Goal: Task Accomplishment & Management: Complete application form

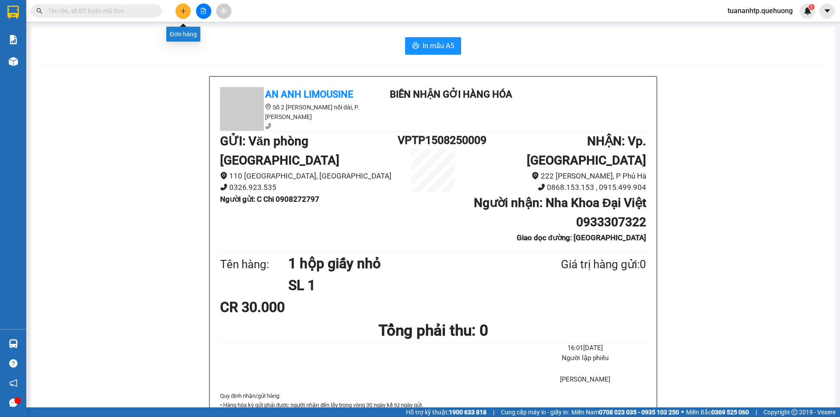
click at [180, 11] on icon "plus" at bounding box center [183, 11] width 6 height 6
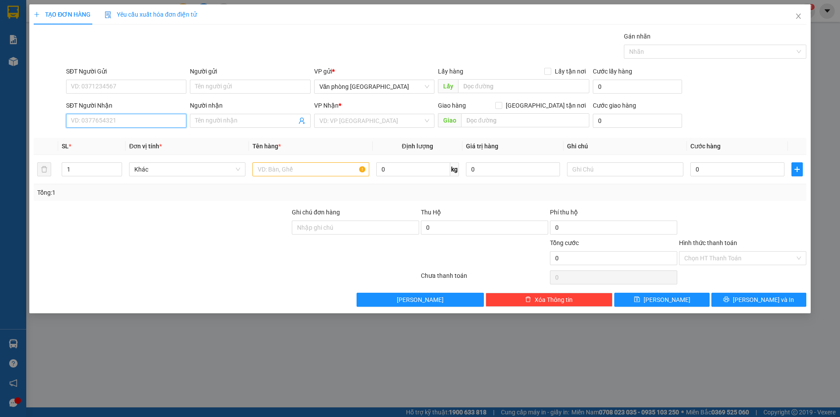
click at [139, 122] on input "SĐT Người Nhận" at bounding box center [126, 121] width 120 height 14
click at [256, 125] on input "Người nhận" at bounding box center [245, 121] width 101 height 10
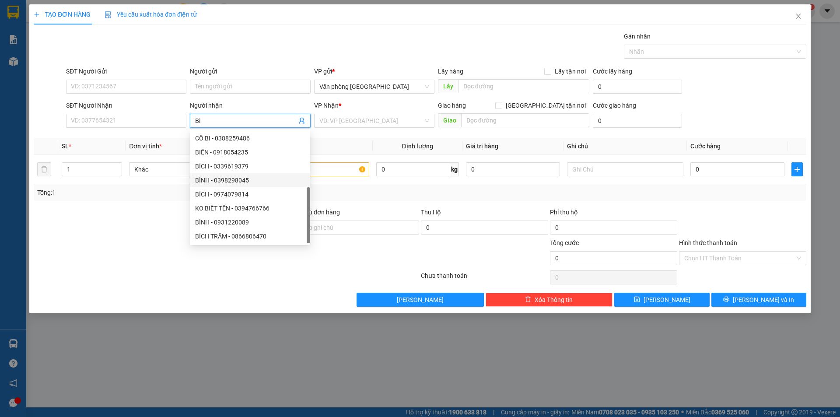
scroll to position [28, 0]
type input "Bi"
click at [115, 119] on input "SĐT Người Nhận" at bounding box center [126, 121] width 120 height 14
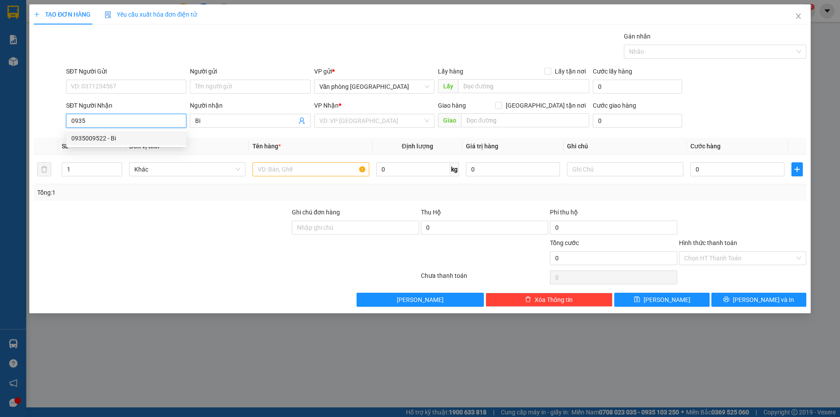
click at [99, 137] on div "0935009522 - Bi" at bounding box center [126, 138] width 110 height 10
type input "0935009522"
type input "Bi"
type input "100.000"
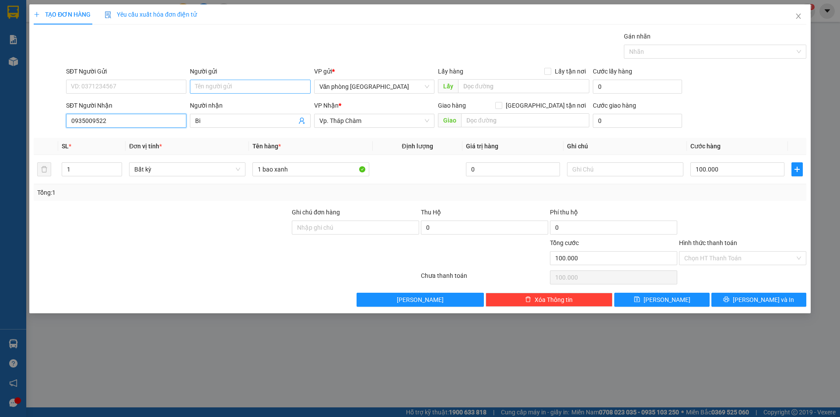
type input "0935009522"
click at [209, 92] on input "Người gửi" at bounding box center [250, 87] width 120 height 14
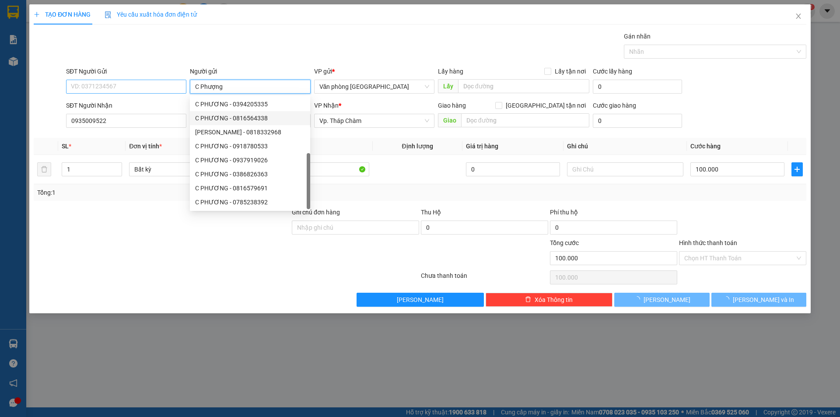
type input "C Phượng"
click at [136, 81] on input "SĐT Người Gửi" at bounding box center [126, 87] width 120 height 14
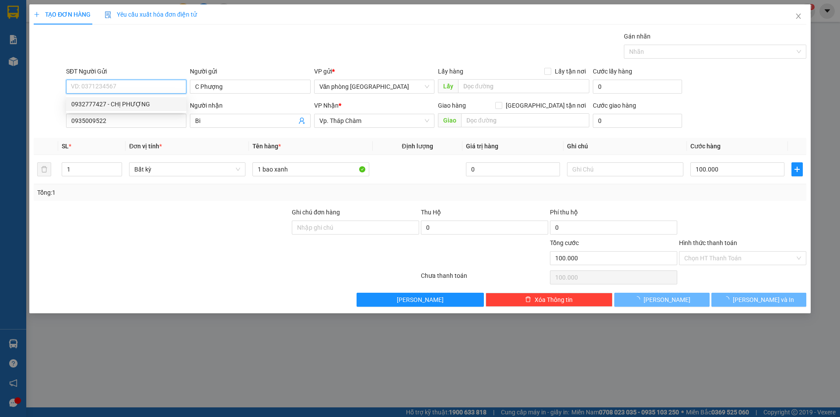
click at [124, 100] on div "0932777427 - CHỊ PHƯỢNG" at bounding box center [126, 104] width 110 height 10
type input "0932777427"
type input "CHỊ PHƯỢNG"
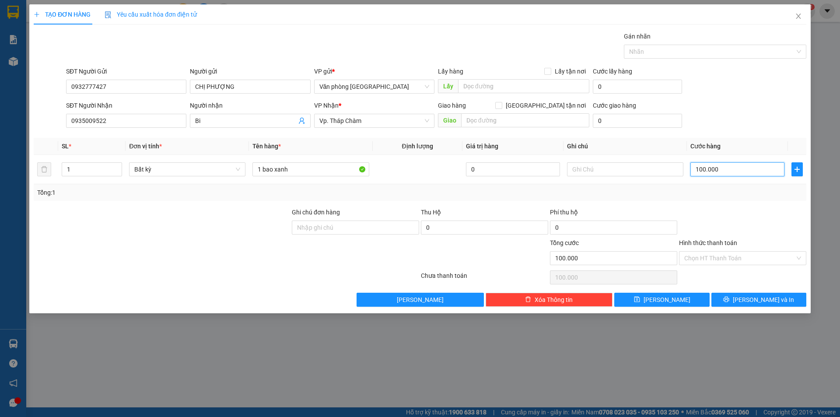
type input "8"
type input "80"
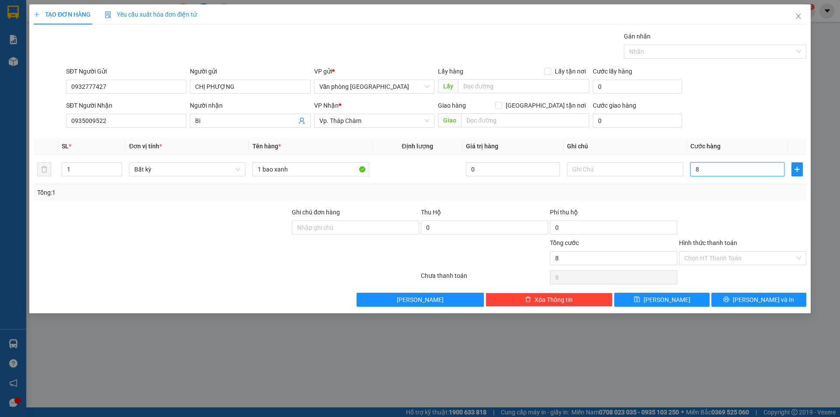
type input "80"
type input "800"
type input "8.000"
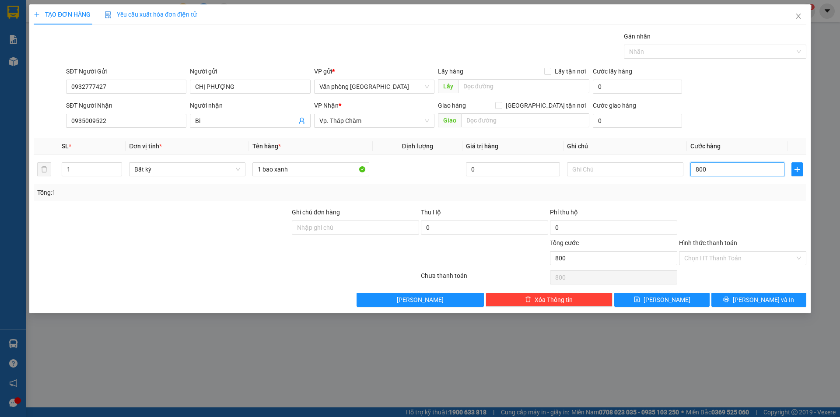
type input "8.000"
type input "80.000"
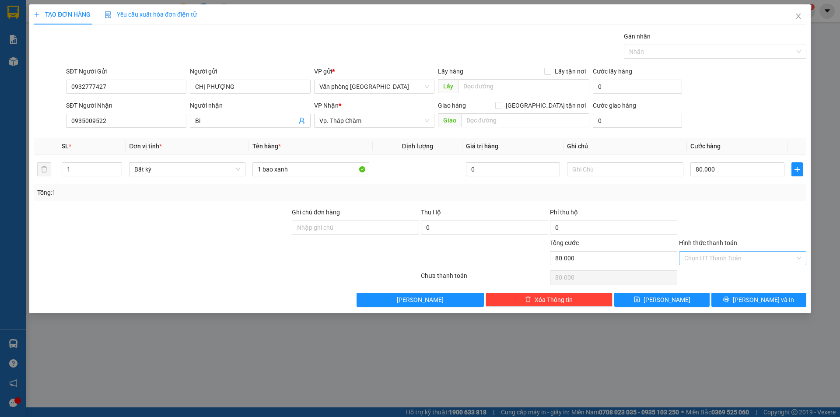
click at [704, 262] on input "Hình thức thanh toán" at bounding box center [739, 257] width 111 height 13
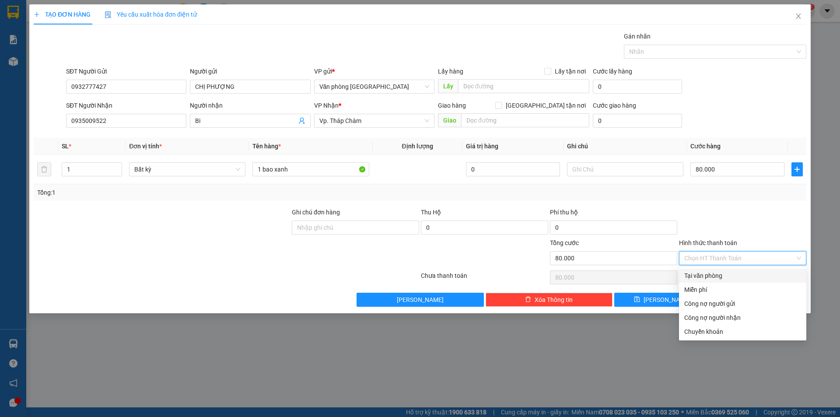
click at [702, 279] on div "Tại văn phòng" at bounding box center [742, 276] width 117 height 10
type input "0"
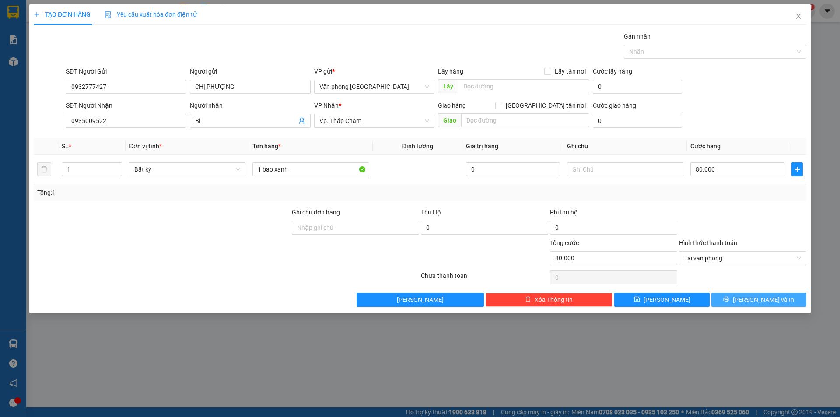
click at [751, 299] on span "[PERSON_NAME] và In" at bounding box center [762, 300] width 61 height 10
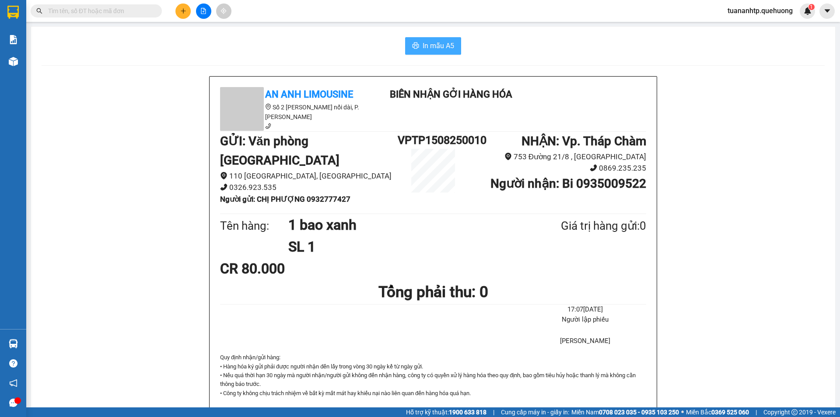
click at [418, 49] on button "In mẫu A5" at bounding box center [433, 45] width 56 height 17
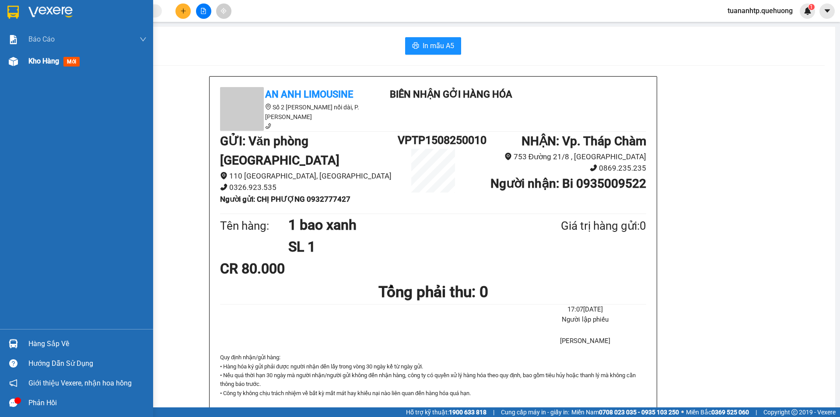
click at [52, 70] on div "Kho hàng mới" at bounding box center [87, 61] width 118 height 22
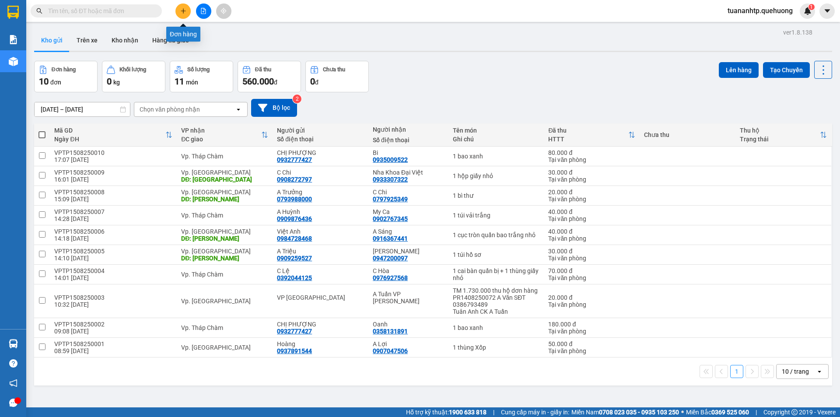
click at [180, 10] on icon "plus" at bounding box center [183, 11] width 6 height 6
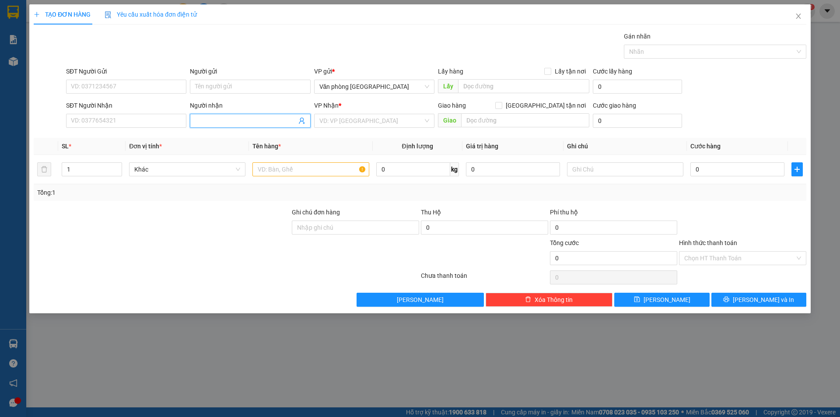
click at [214, 121] on input "Người nhận" at bounding box center [245, 121] width 101 height 10
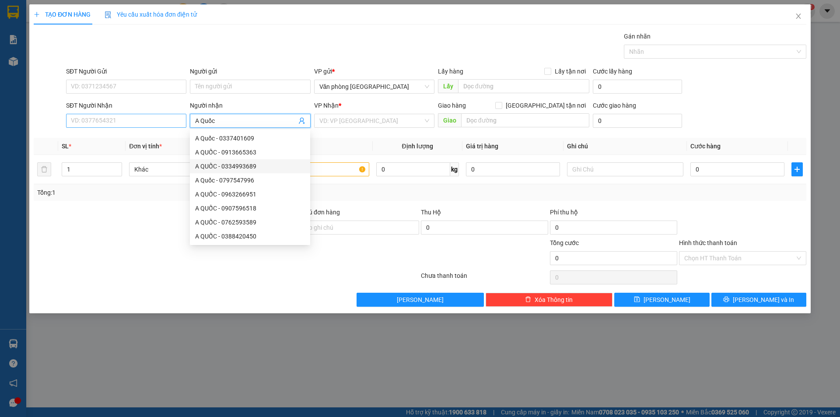
type input "A Quốc"
click at [139, 126] on input "SĐT Người Nhận" at bounding box center [126, 121] width 120 height 14
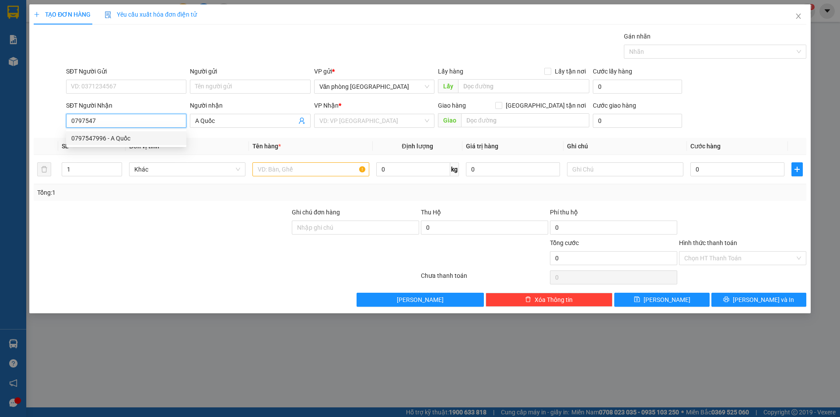
click at [129, 134] on div "0797547996 - A Quốc" at bounding box center [126, 138] width 110 height 10
type input "0797547996"
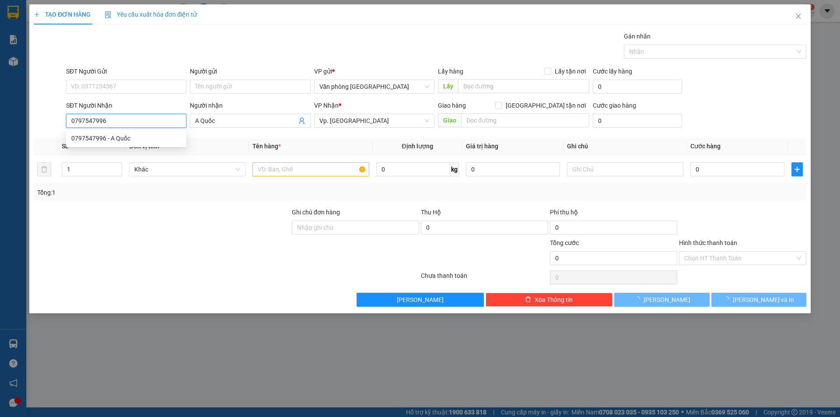
type input "80.000"
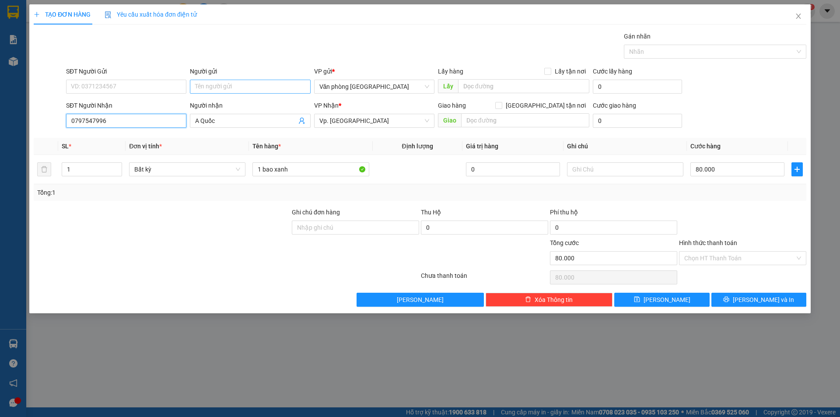
type input "0797547996"
click at [216, 89] on input "Người gửi" at bounding box center [250, 87] width 120 height 14
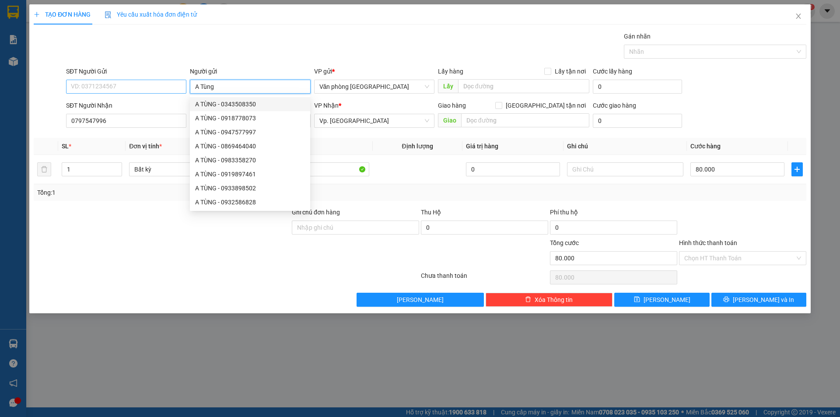
type input "A Tùng"
click at [134, 82] on input "SĐT Người Gửi" at bounding box center [126, 87] width 120 height 14
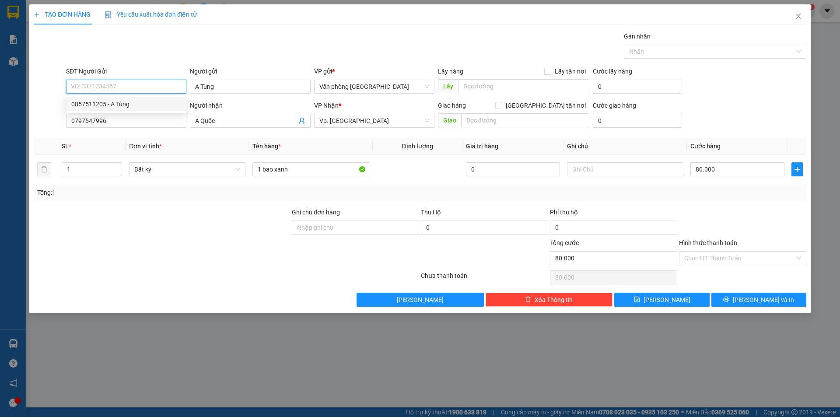
click at [134, 107] on div "0857511205 - A Tùng" at bounding box center [126, 104] width 110 height 10
type input "0857511205"
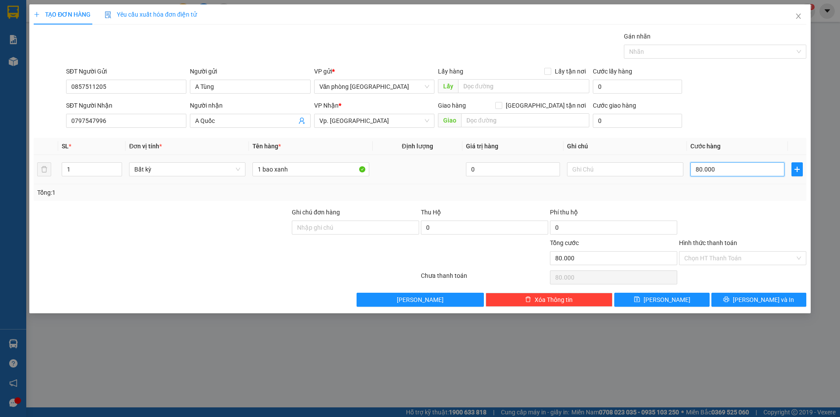
type input "1"
type input "16"
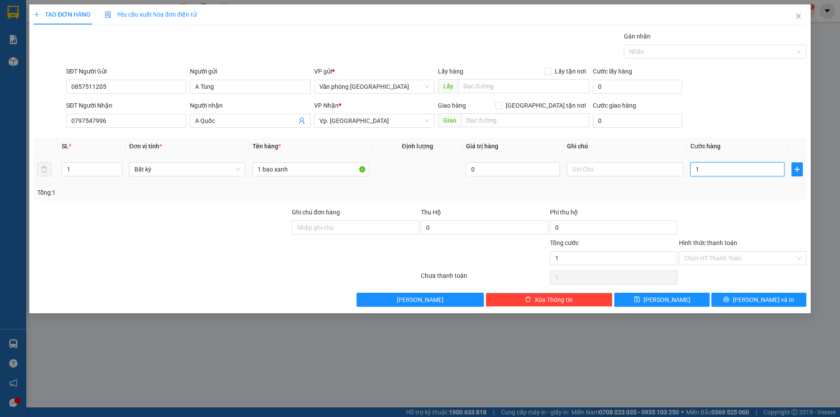
type input "16"
type input "160"
type input "1.600"
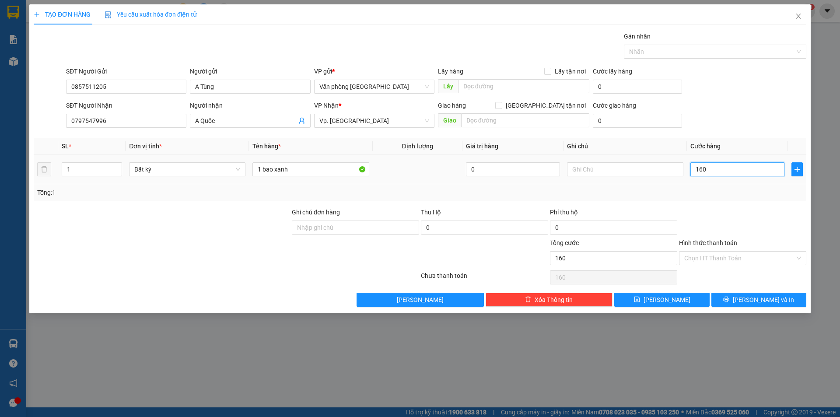
type input "1.600"
type input "16.000"
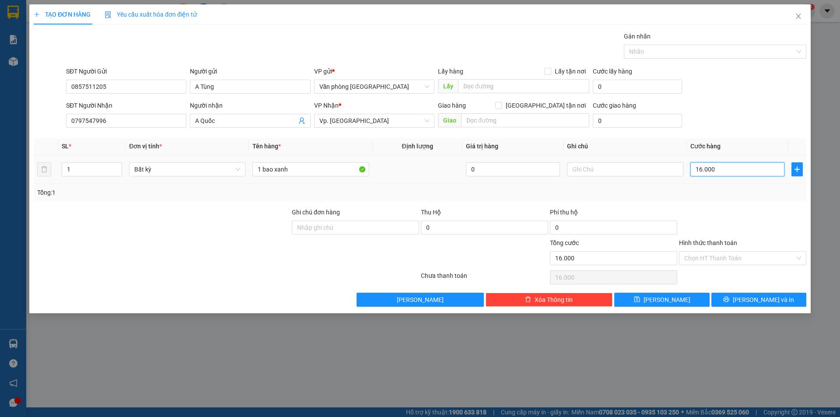
type input "160.000"
click at [741, 296] on button "[PERSON_NAME] và In" at bounding box center [758, 300] width 95 height 14
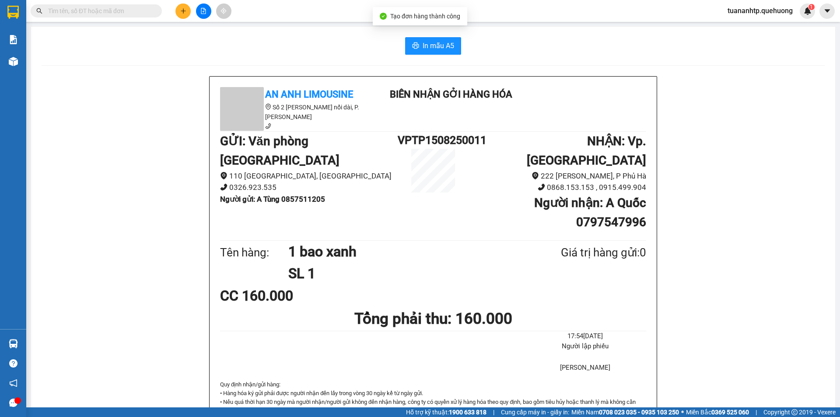
click at [460, 47] on div "In mẫu A5" at bounding box center [433, 45] width 783 height 17
click at [443, 50] on span "In mẫu A5" at bounding box center [437, 45] width 31 height 11
click at [182, 15] on button at bounding box center [182, 10] width 15 height 15
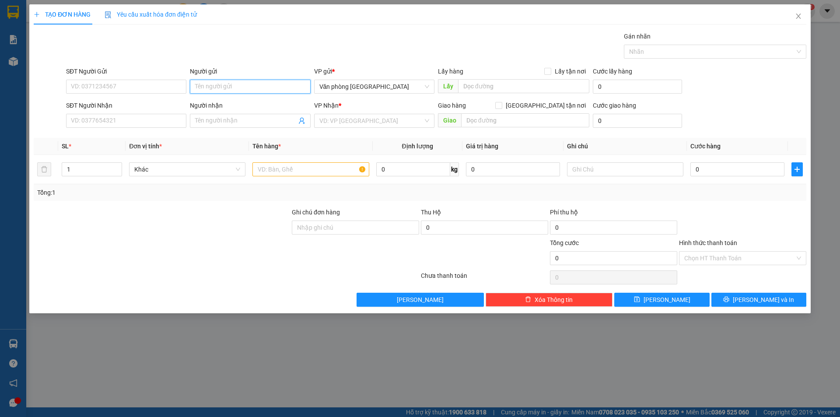
click at [210, 88] on input "Người gửi" at bounding box center [250, 87] width 120 height 14
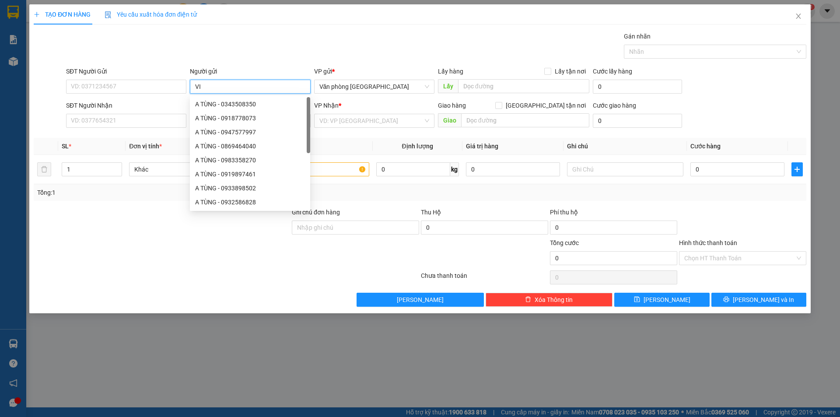
type input "VIP"
click at [242, 107] on div "VIP - 0948688736" at bounding box center [250, 104] width 110 height 10
type input "0948688736"
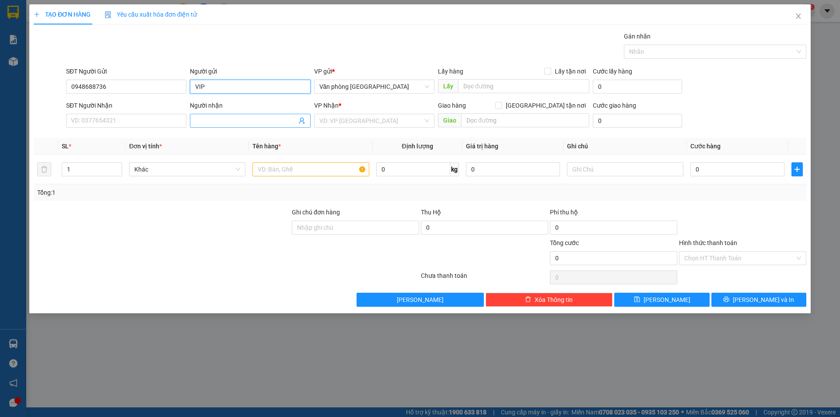
type input "VIP"
click at [220, 123] on input "Người nhận" at bounding box center [245, 121] width 101 height 10
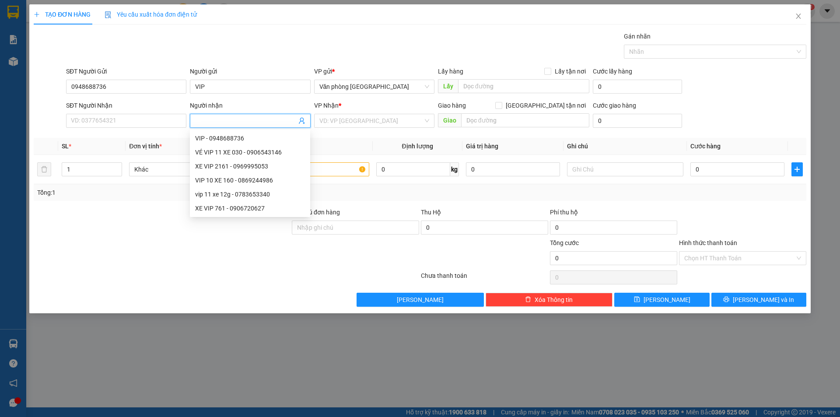
click at [204, 122] on input "Người nhận" at bounding box center [245, 121] width 101 height 10
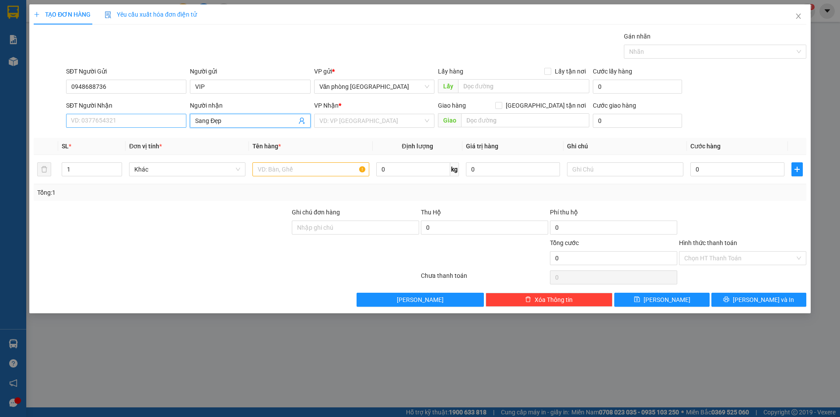
type input "Sang Đẹp"
click at [132, 124] on input "SĐT Người Nhận" at bounding box center [126, 121] width 120 height 14
click at [217, 121] on input "Sang Đẹp" at bounding box center [245, 121] width 101 height 10
click at [238, 142] on div "Sang Đẹp - 0947815268" at bounding box center [250, 138] width 110 height 10
type input "0947815268"
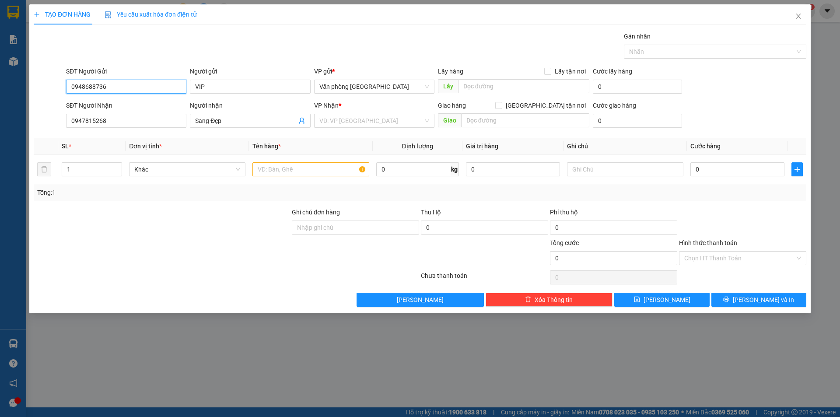
drag, startPoint x: 117, startPoint y: 86, endPoint x: 32, endPoint y: 87, distance: 84.8
click at [32, 87] on div "TẠO ĐƠN HÀNG Yêu cầu xuất hóa đơn điện tử Transit Pickup Surcharge Ids Transit …" at bounding box center [419, 158] width 781 height 309
click at [370, 126] on input "search" at bounding box center [371, 120] width 104 height 13
click at [278, 172] on input "text" at bounding box center [310, 169] width 116 height 14
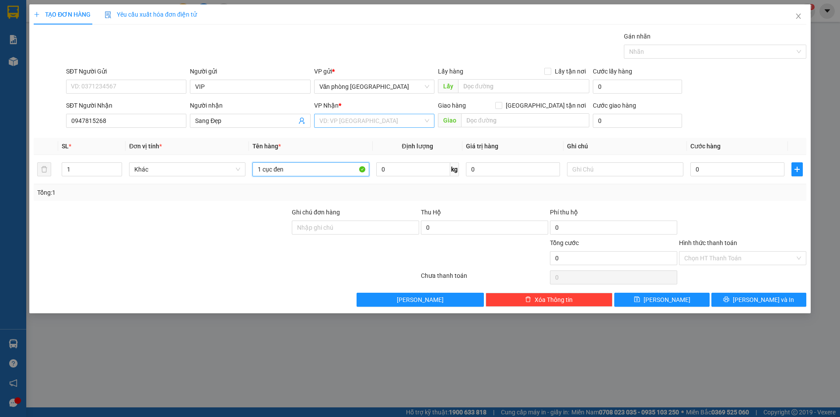
type input "1 cục đen"
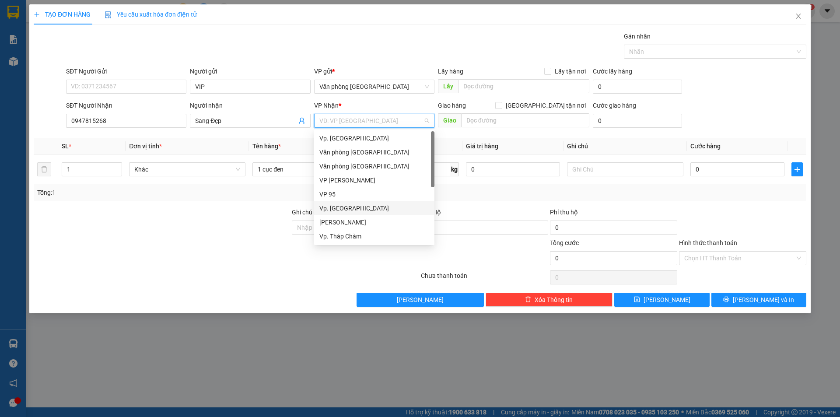
click at [373, 116] on input "search" at bounding box center [371, 120] width 104 height 13
click at [361, 191] on div "Vp. Tháp Chàm" at bounding box center [374, 193] width 110 height 10
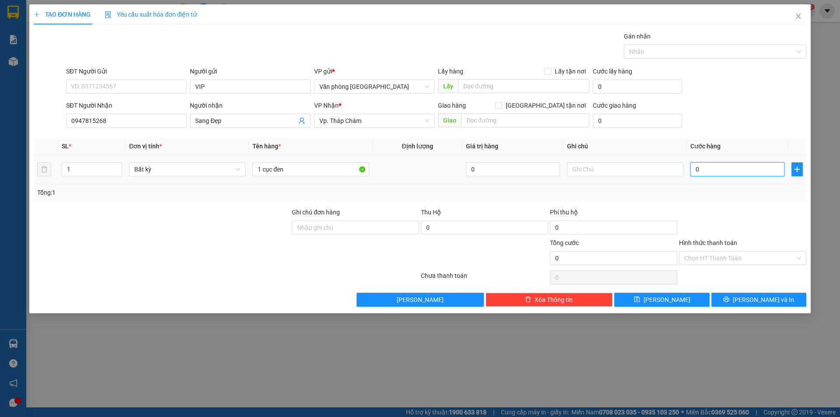
click at [740, 170] on input "0" at bounding box center [737, 169] width 94 height 14
type input "5"
type input "50"
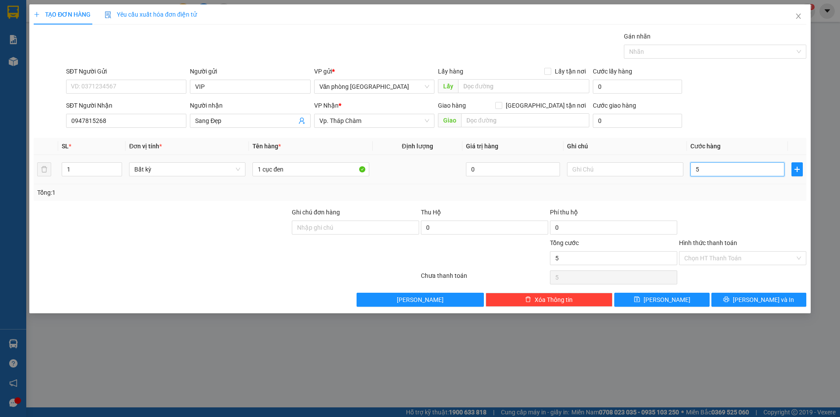
type input "50"
type input "500"
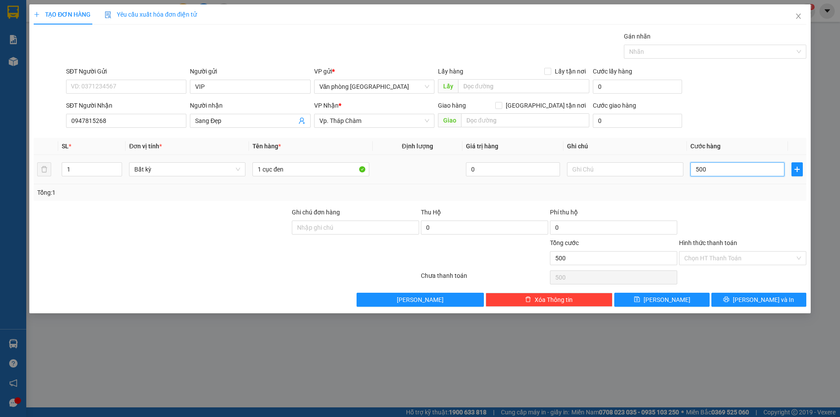
type input "5.000"
type input "50.000"
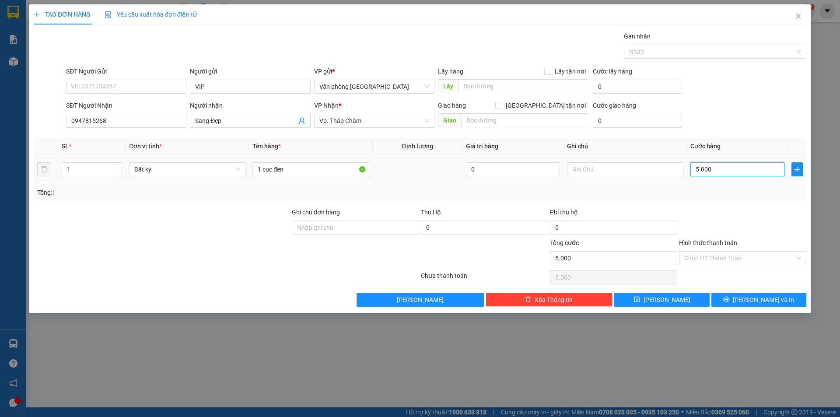
type input "50.000"
click at [766, 299] on span "[PERSON_NAME] và In" at bounding box center [762, 300] width 61 height 10
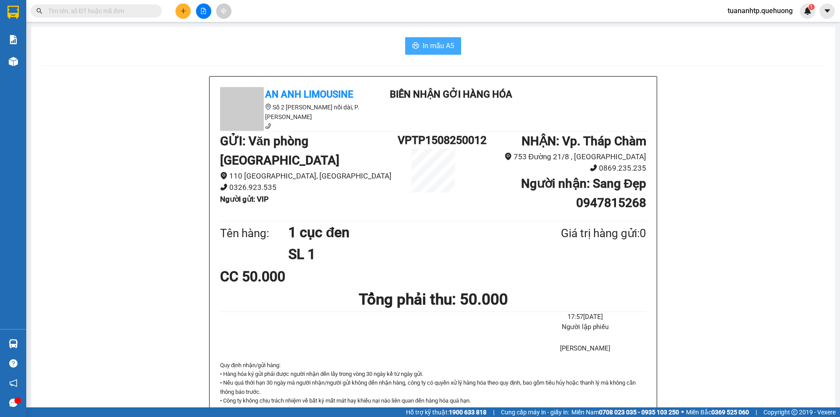
click at [438, 46] on span "In mẫu A5" at bounding box center [437, 45] width 31 height 11
click at [188, 13] on button at bounding box center [182, 10] width 15 height 15
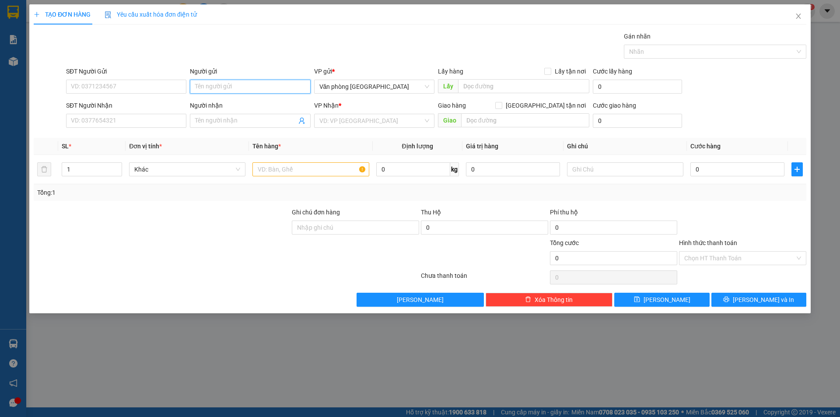
click at [255, 88] on input "Người gửi" at bounding box center [250, 87] width 120 height 14
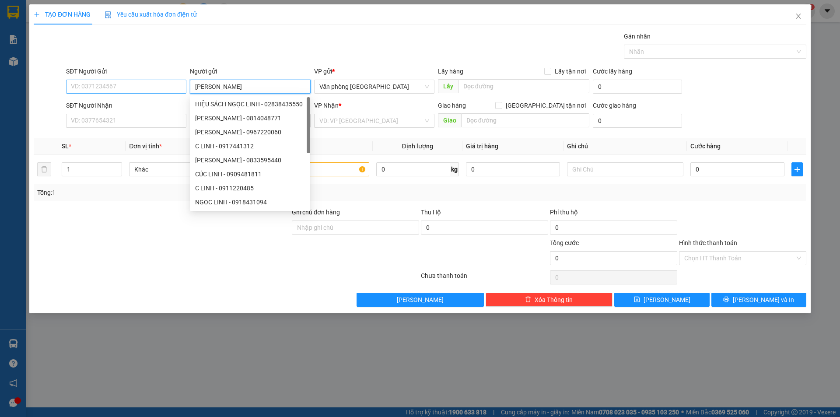
type input "[PERSON_NAME]"
click at [118, 86] on input "SĐT Người Gửi" at bounding box center [126, 87] width 120 height 14
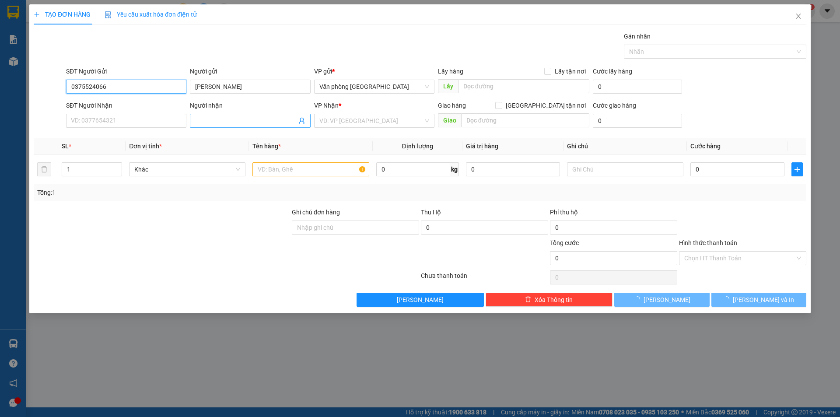
type input "0375524066"
click at [216, 123] on input "Người nhận" at bounding box center [245, 121] width 101 height 10
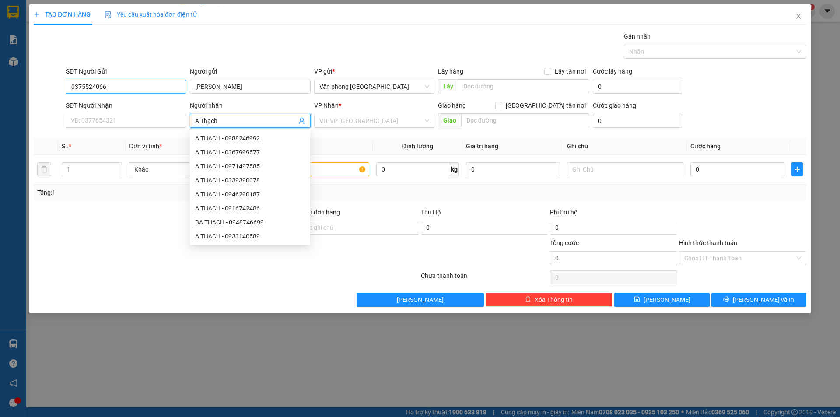
type input "A Thạch"
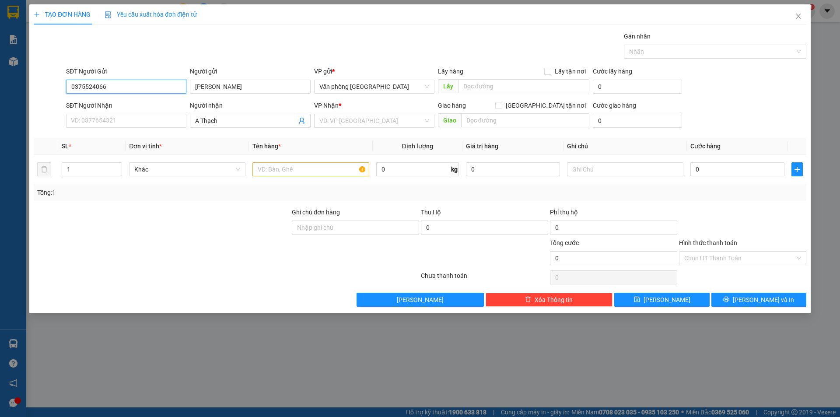
drag, startPoint x: 102, startPoint y: 84, endPoint x: 38, endPoint y: 93, distance: 65.3
click at [38, 93] on div "SĐT Người Gửi 0375524066 0375524066 Người gửi C Linh VP gửi * Văn phòng [GEOGRA…" at bounding box center [420, 81] width 774 height 31
click at [101, 121] on input "SĐT Người Nhận" at bounding box center [126, 121] width 120 height 14
paste input "0375524066"
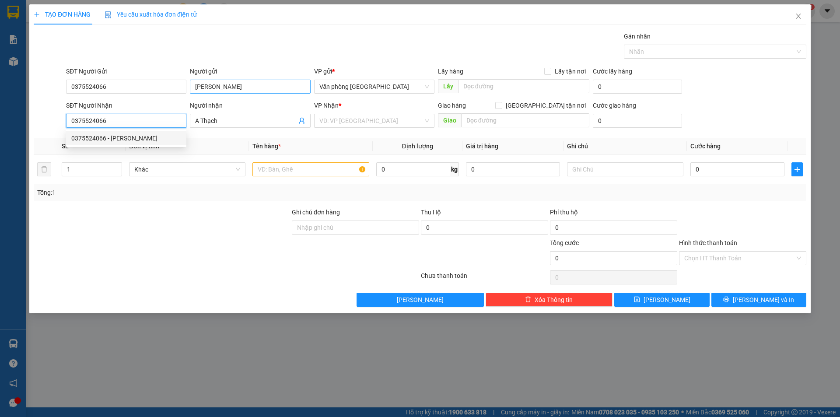
type input "0375524066"
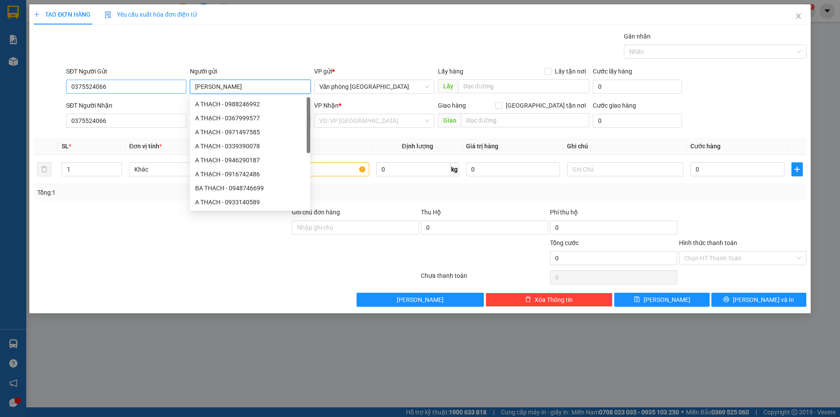
drag, startPoint x: 222, startPoint y: 84, endPoint x: 176, endPoint y: 86, distance: 45.5
click at [176, 86] on div "SĐT Người Gửi 0375524066 Người gửi C Linh VP gửi * Văn phòng [GEOGRAPHIC_DATA] …" at bounding box center [435, 81] width 743 height 31
click at [181, 140] on th "Đơn vị tính *" at bounding box center [187, 146] width 123 height 17
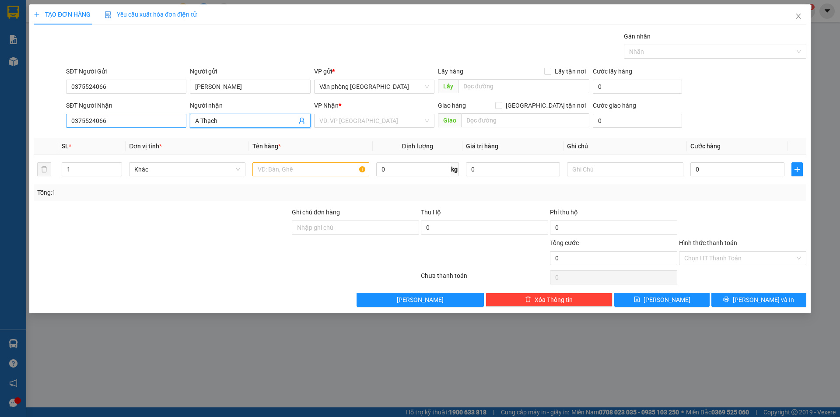
drag, startPoint x: 220, startPoint y: 122, endPoint x: 175, endPoint y: 126, distance: 45.2
click at [175, 126] on div "SĐT Người Nhận 0375524066 Người nhận A Thạch VP Nhận * VD: VP [GEOGRAPHIC_DATA]…" at bounding box center [435, 116] width 743 height 31
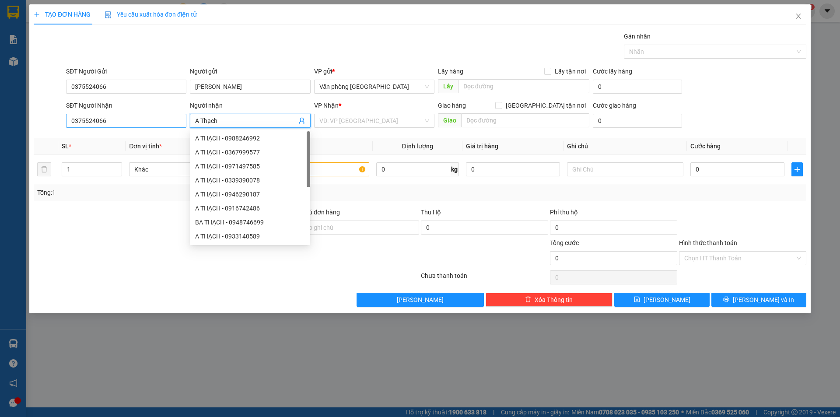
paste input "[PERSON_NAME]"
type input "[PERSON_NAME]"
click at [237, 91] on input "[PERSON_NAME]" at bounding box center [250, 87] width 120 height 14
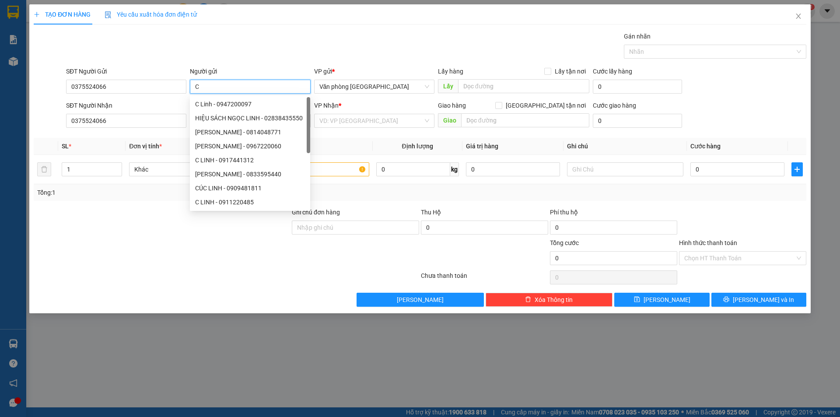
type input "C"
type input "A Thạch"
click at [163, 133] on div "Transit Pickup Surcharge Ids Transit Deliver Surcharge Ids Transit Deliver Surc…" at bounding box center [420, 168] width 772 height 275
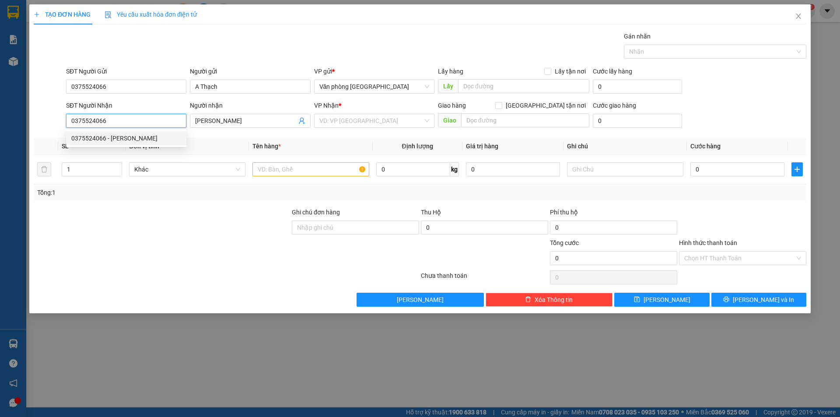
drag, startPoint x: 104, startPoint y: 122, endPoint x: 115, endPoint y: 122, distance: 10.5
click at [115, 122] on input "0375524066" at bounding box center [126, 121] width 120 height 14
click at [115, 87] on input "0375524066" at bounding box center [126, 87] width 120 height 14
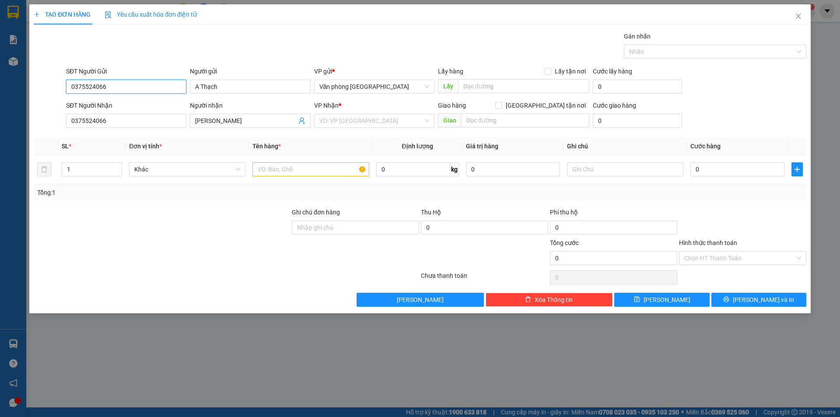
drag, startPoint x: 105, startPoint y: 87, endPoint x: 38, endPoint y: 89, distance: 66.1
click at [38, 89] on div "SĐT Người Gửi 0375524066 0375524066 Người gửi A Thạch VP gửi * Văn phòng [GEOGR…" at bounding box center [420, 81] width 774 height 31
type input "0703661642"
click at [383, 121] on input "search" at bounding box center [371, 120] width 104 height 13
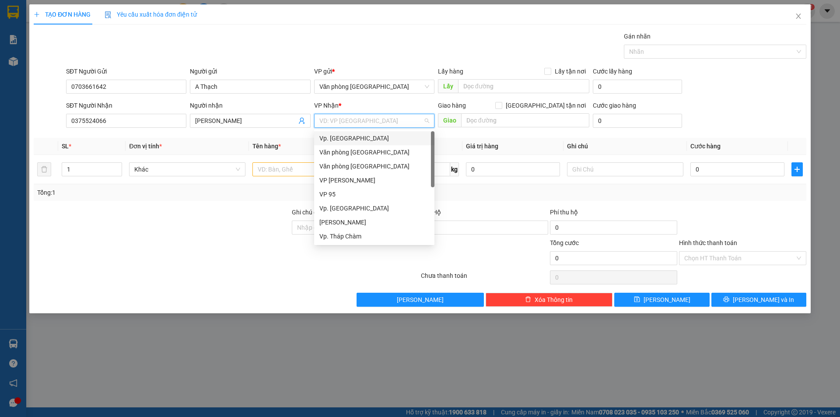
click at [365, 141] on div "Vp. [GEOGRAPHIC_DATA]" at bounding box center [374, 138] width 110 height 10
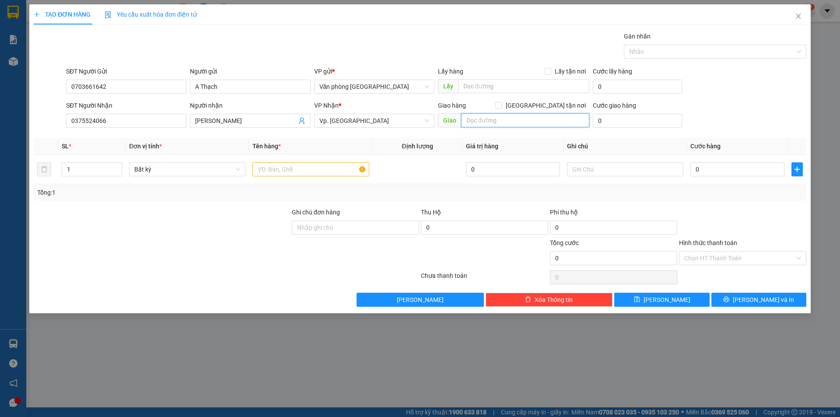
click at [476, 116] on input "text" at bounding box center [525, 120] width 128 height 14
type input "[PERSON_NAME]"
click at [313, 173] on input "text" at bounding box center [310, 169] width 116 height 14
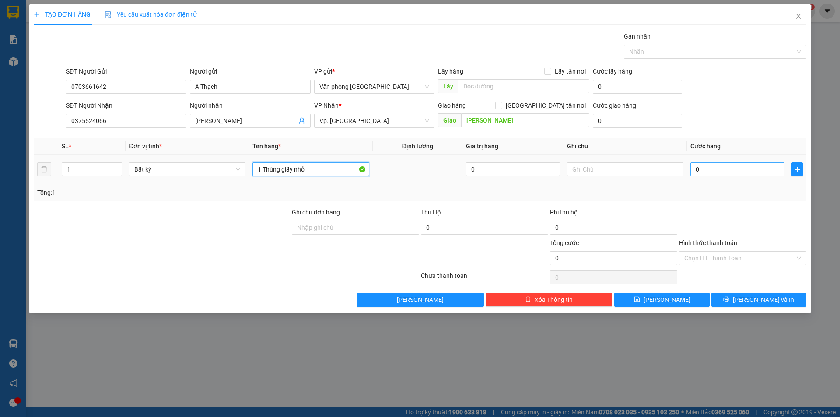
type input "1 Thùng giấy nhỏ"
click at [717, 172] on input "0" at bounding box center [737, 169] width 94 height 14
type input "4"
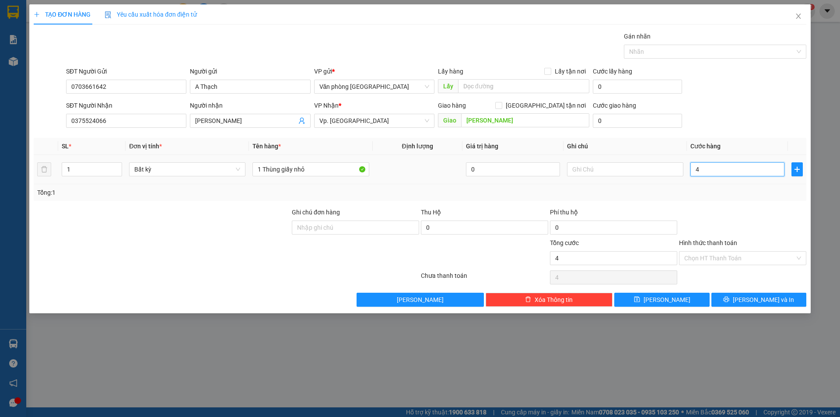
type input "40"
type input "400"
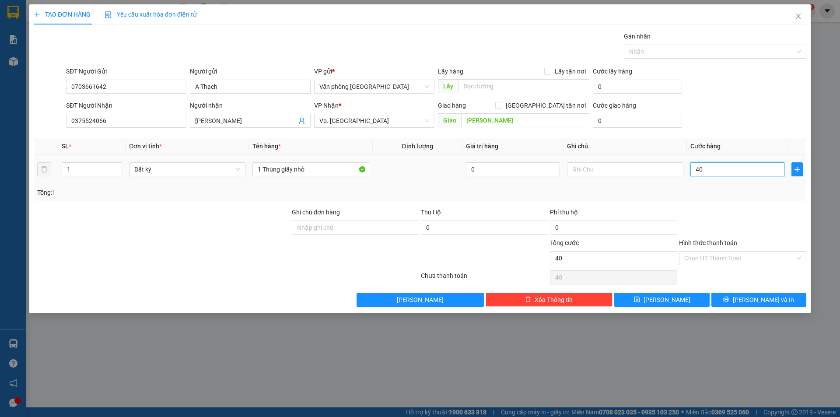
type input "400"
type input "4.000"
type input "40.000"
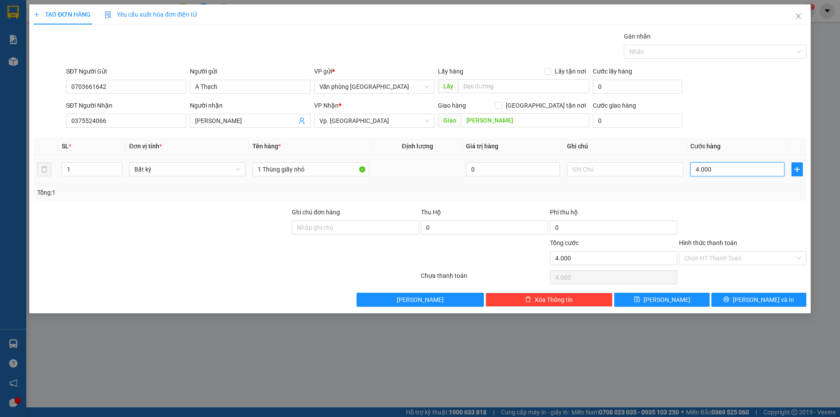
type input "40.000"
click at [738, 252] on input "Hình thức thanh toán" at bounding box center [739, 257] width 111 height 13
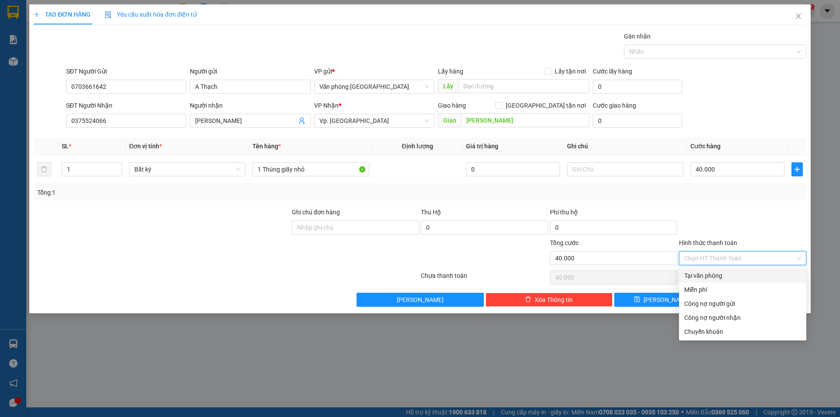
click at [724, 276] on div "Tại văn phòng" at bounding box center [742, 276] width 117 height 10
type input "0"
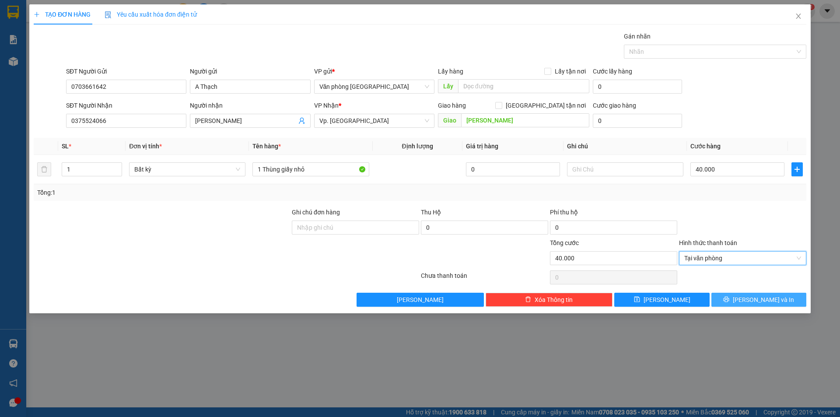
click at [767, 300] on span "[PERSON_NAME] và In" at bounding box center [762, 300] width 61 height 10
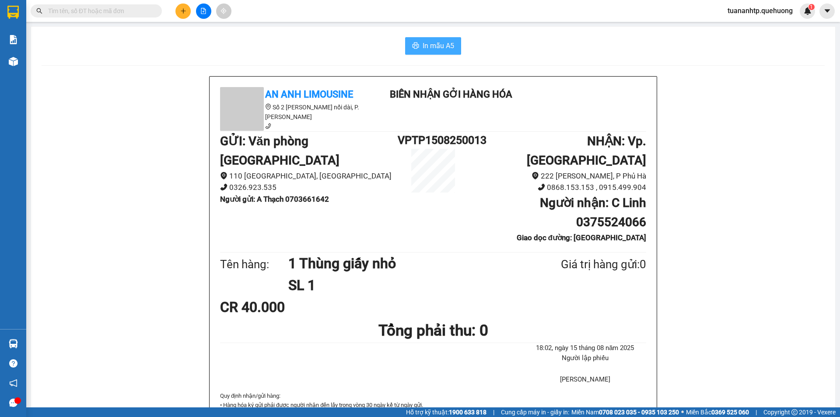
click at [436, 50] on span "In mẫu A5" at bounding box center [437, 45] width 31 height 11
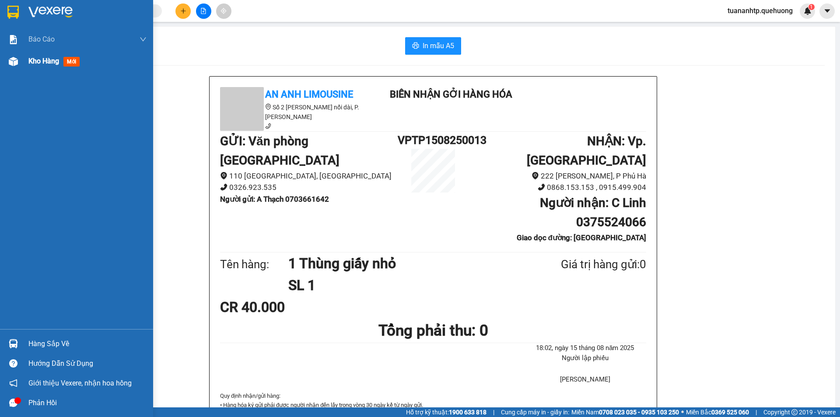
click at [38, 57] on span "Kho hàng" at bounding box center [43, 61] width 31 height 8
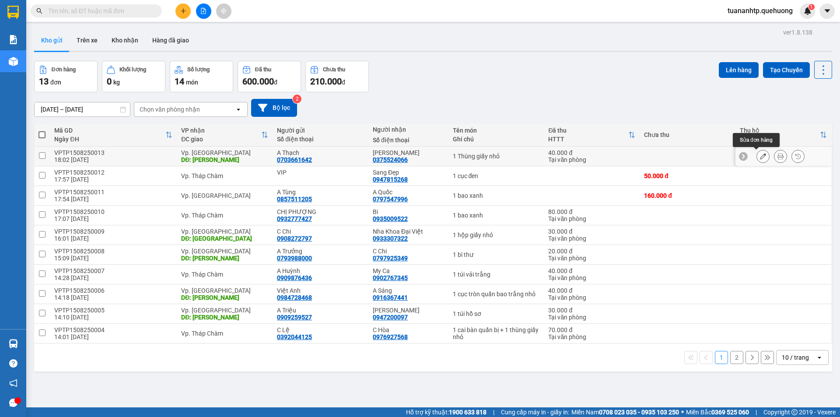
click at [757, 160] on button at bounding box center [763, 156] width 12 height 15
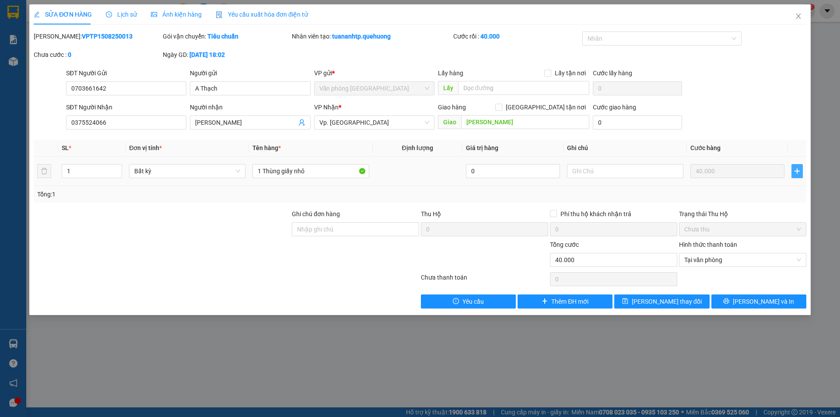
click at [799, 171] on icon "plus" at bounding box center [796, 170] width 7 height 7
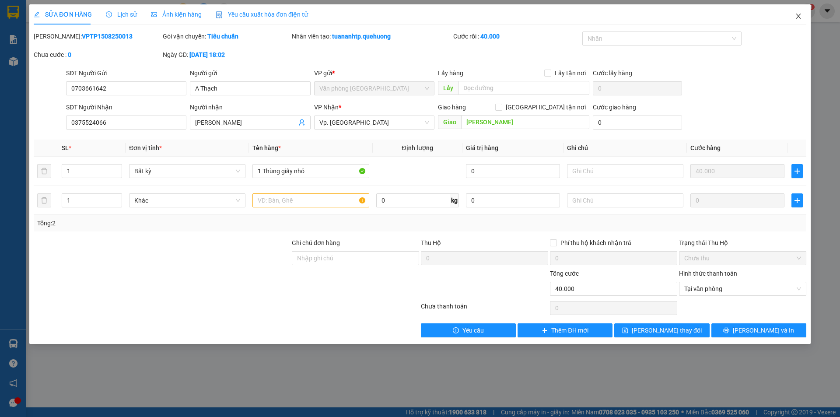
drag, startPoint x: 245, startPoint y: 312, endPoint x: 796, endPoint y: 16, distance: 625.5
click at [796, 16] on icon "close" at bounding box center [798, 16] width 7 height 7
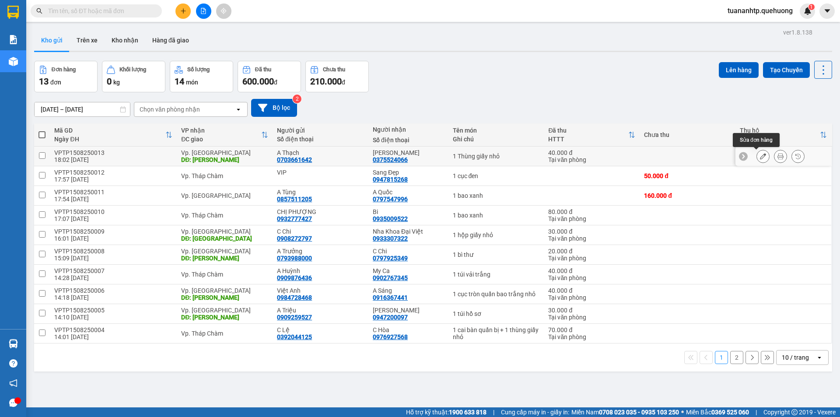
click at [757, 152] on button at bounding box center [763, 156] width 12 height 15
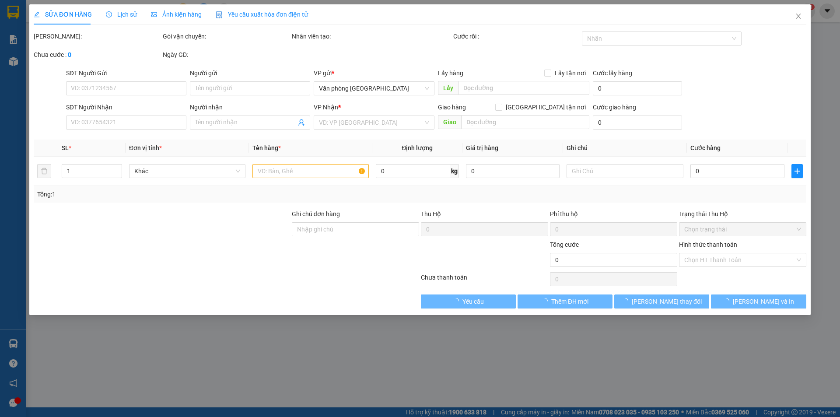
type input "0703661642"
type input "A Thạch"
type input "0375524066"
type input "[PERSON_NAME]"
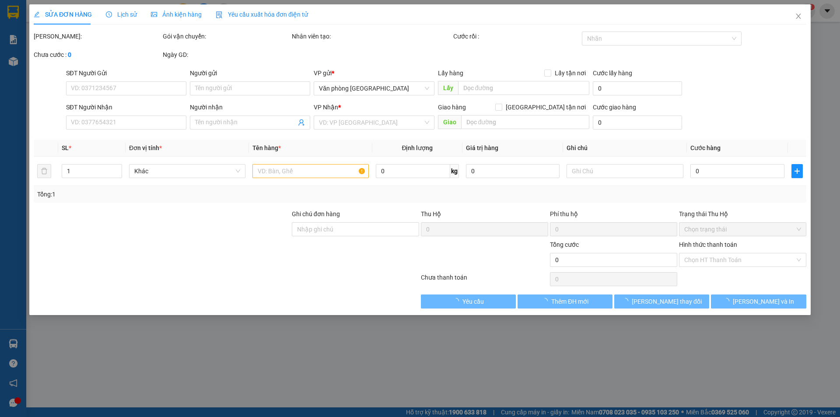
type input "40.000"
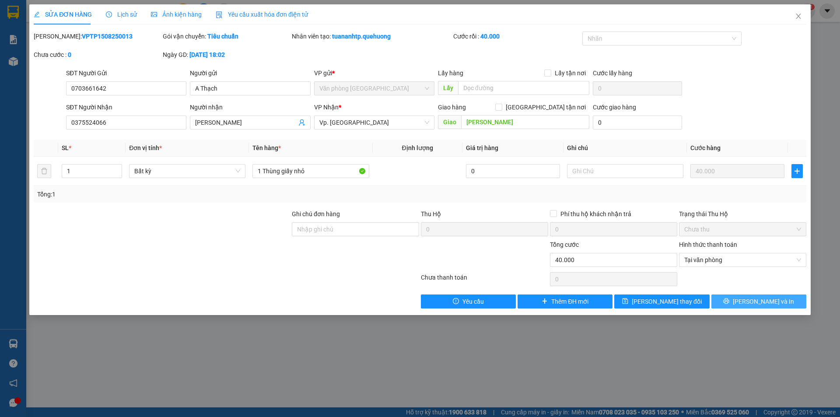
click at [771, 301] on span "[PERSON_NAME] và In" at bounding box center [762, 301] width 61 height 10
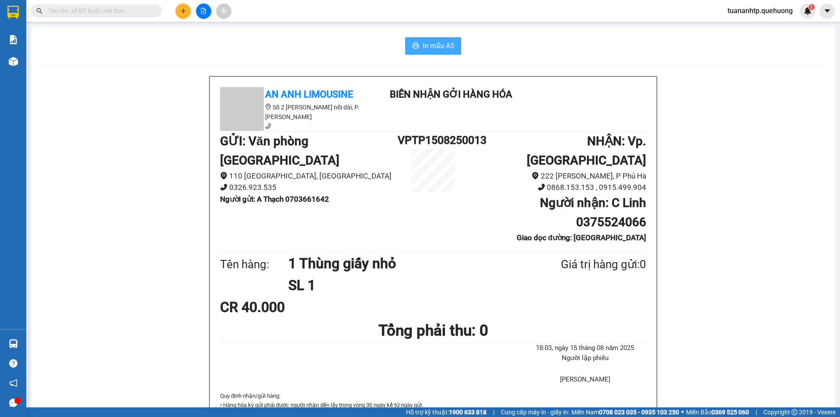
click at [434, 44] on span "In mẫu A5" at bounding box center [437, 45] width 31 height 11
click at [180, 11] on icon "plus" at bounding box center [183, 11] width 6 height 6
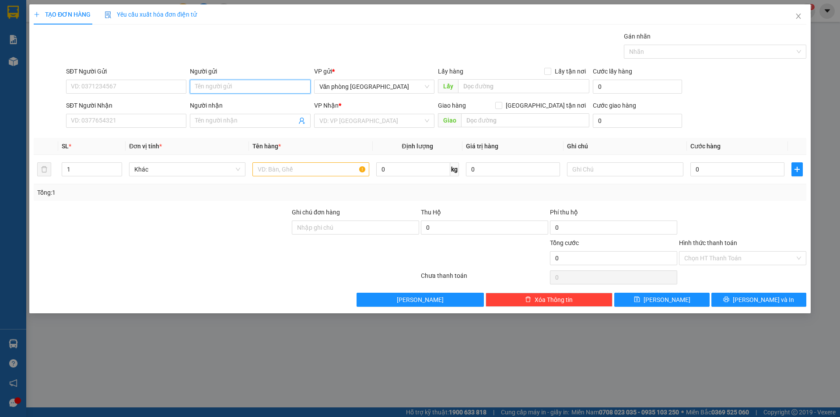
click at [212, 80] on input "Người gửi" at bounding box center [250, 87] width 120 height 14
type input "C Mến"
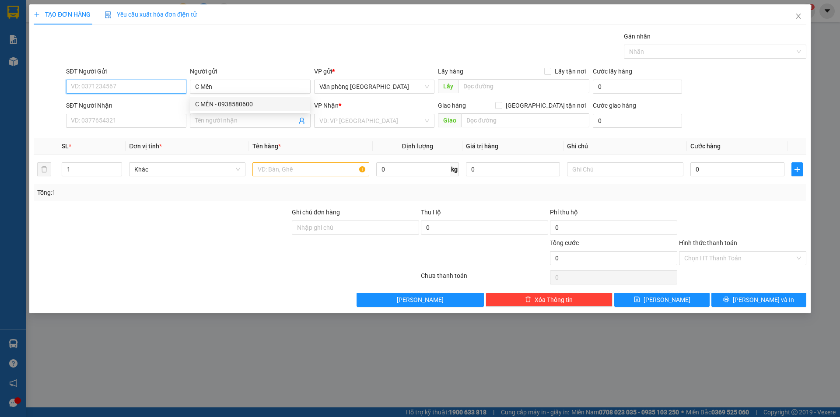
click at [118, 87] on input "SĐT Người Gửi" at bounding box center [126, 87] width 120 height 14
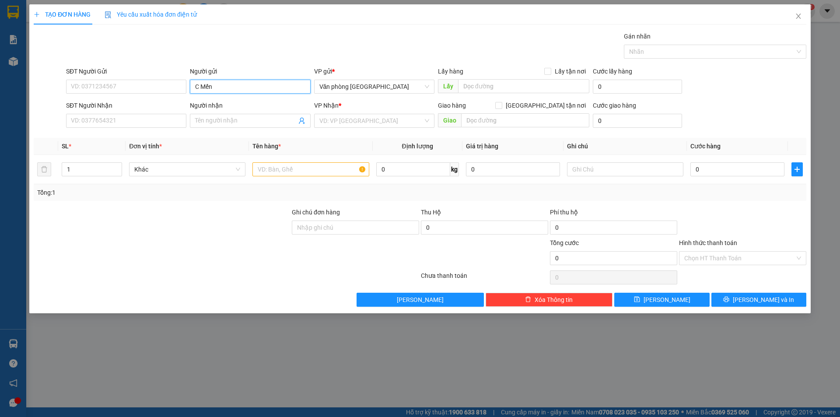
click at [251, 89] on input "C Mến" at bounding box center [250, 87] width 120 height 14
click at [245, 103] on div "C MẾN - 0938580600" at bounding box center [250, 104] width 110 height 10
type input "0938580600"
type input "C MẾN"
click at [211, 120] on input "Người nhận" at bounding box center [245, 121] width 101 height 10
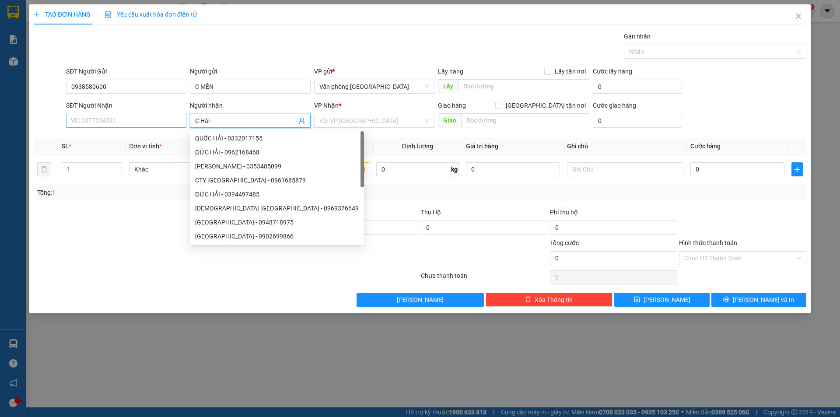
type input "C Hải"
click at [152, 123] on input "SĐT Người Nhận" at bounding box center [126, 121] width 120 height 14
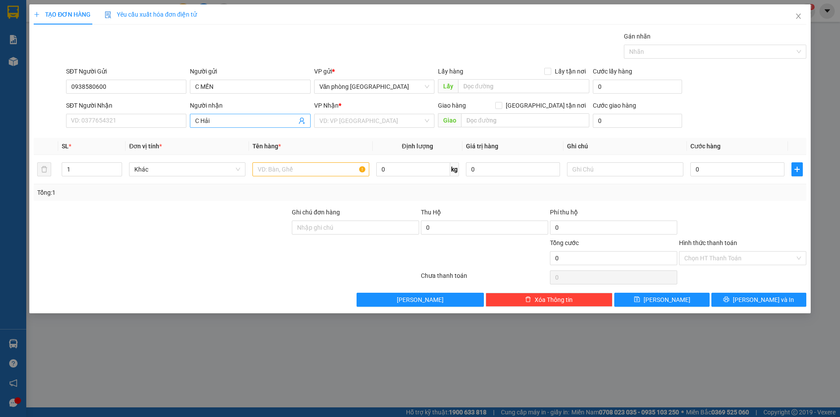
click at [238, 122] on input "C Hải" at bounding box center [245, 121] width 101 height 10
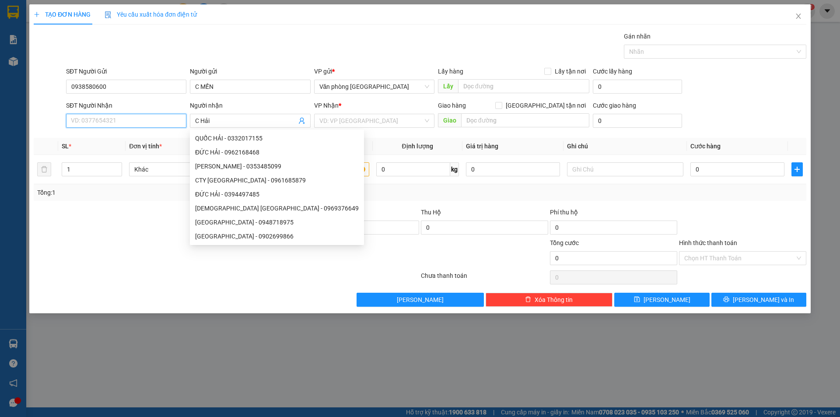
click at [121, 123] on input "SĐT Người Nhận" at bounding box center [126, 121] width 120 height 14
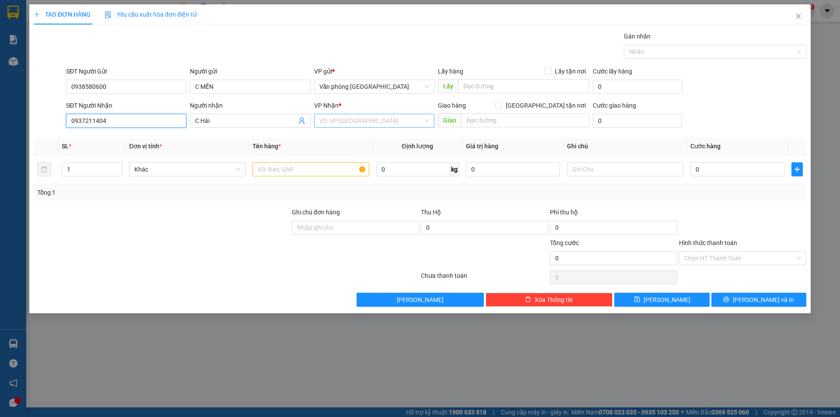
type input "0937211404"
click at [361, 117] on input "search" at bounding box center [371, 120] width 104 height 13
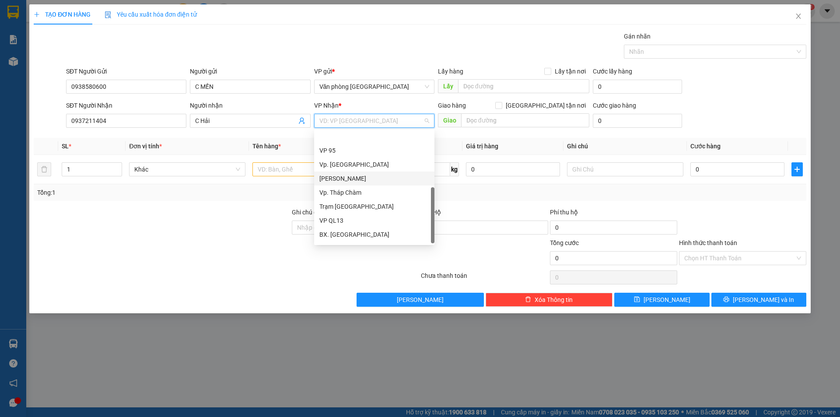
scroll to position [70, 0]
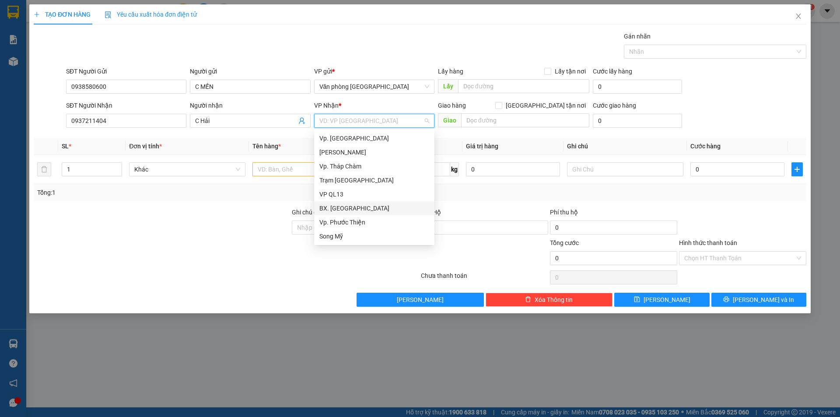
click at [346, 207] on div "BX. [GEOGRAPHIC_DATA]" at bounding box center [374, 208] width 110 height 10
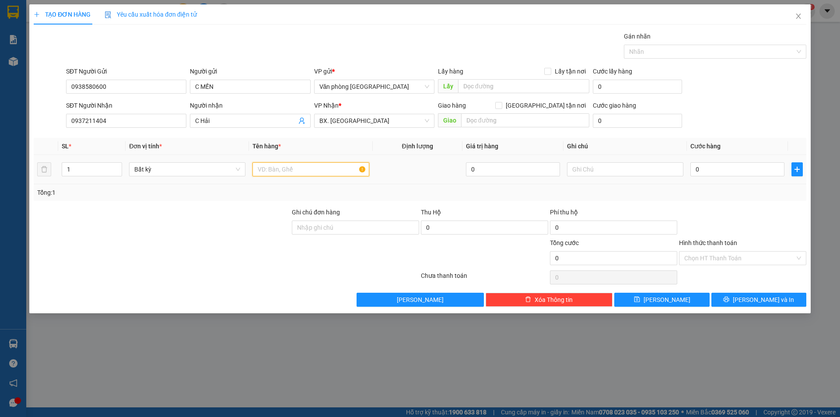
click at [315, 169] on input "text" at bounding box center [310, 169] width 116 height 14
type input "1 cục đen"
click at [706, 172] on input "0" at bounding box center [737, 169] width 94 height 14
type input "5"
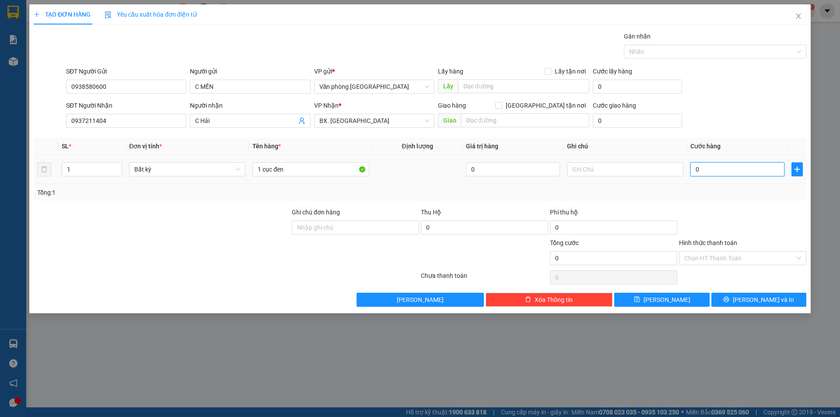
type input "5"
type input "50"
type input "500"
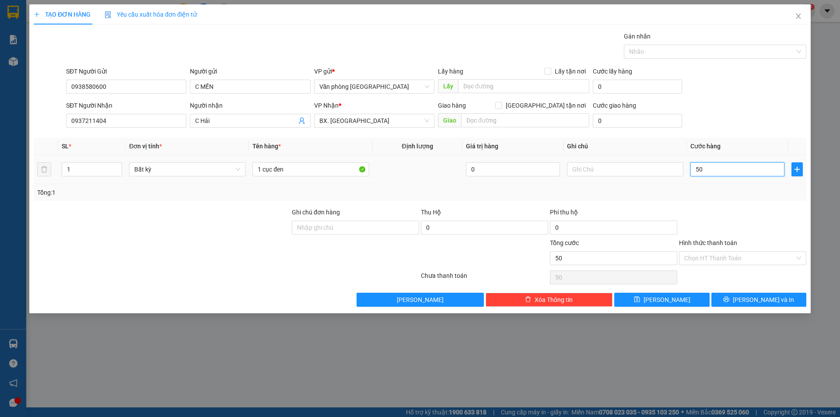
type input "500"
type input "5.000"
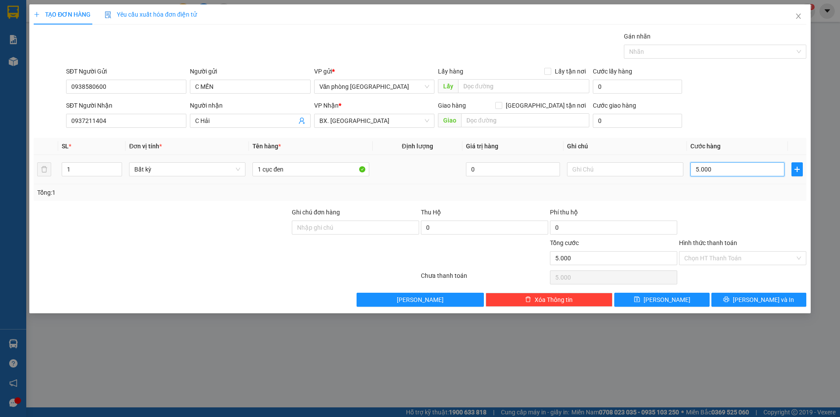
type input "50.000"
click at [718, 259] on input "Hình thức thanh toán" at bounding box center [739, 257] width 111 height 13
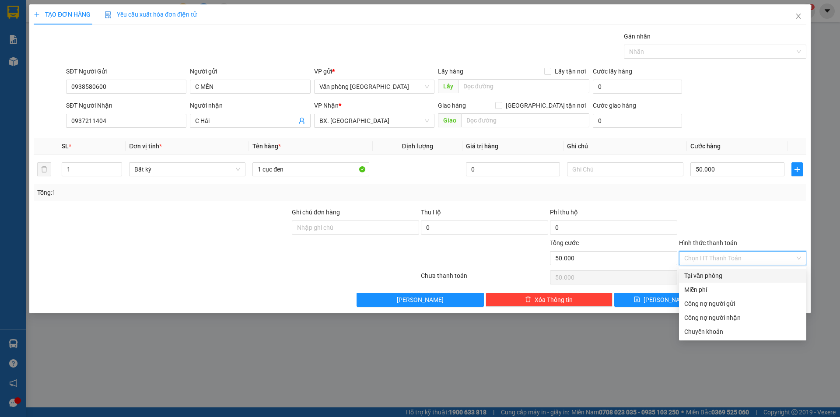
click at [704, 272] on div "Tại văn phòng" at bounding box center [742, 276] width 117 height 10
type input "0"
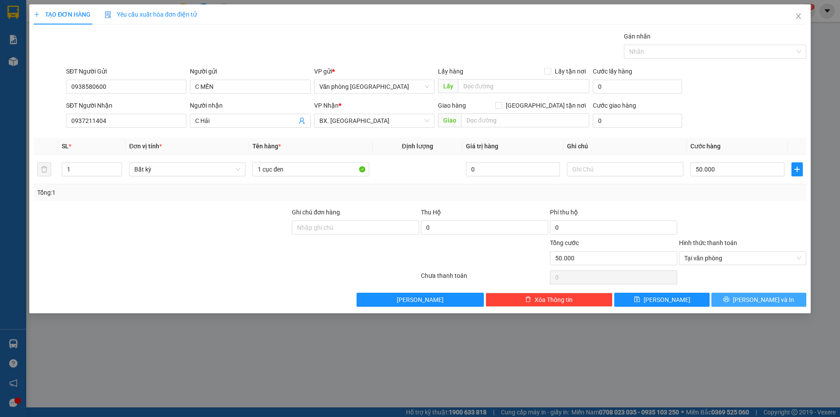
click at [759, 299] on span "[PERSON_NAME] và In" at bounding box center [762, 300] width 61 height 10
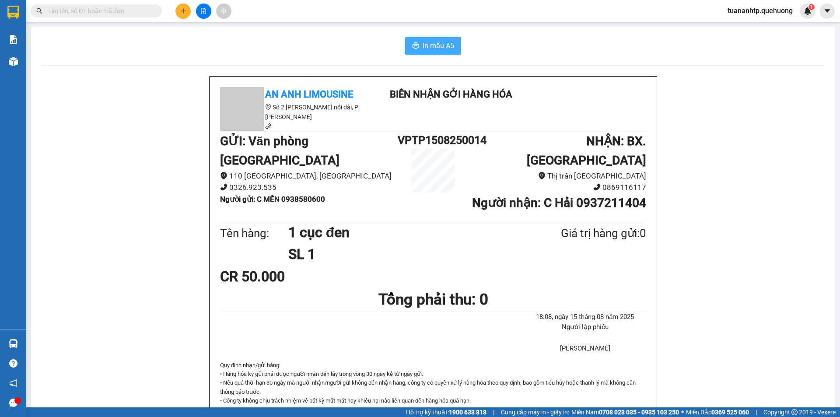
click at [431, 45] on span "In mẫu A5" at bounding box center [437, 45] width 31 height 11
click at [422, 42] on span "In mẫu A5" at bounding box center [437, 45] width 31 height 11
click at [179, 10] on button at bounding box center [182, 10] width 15 height 15
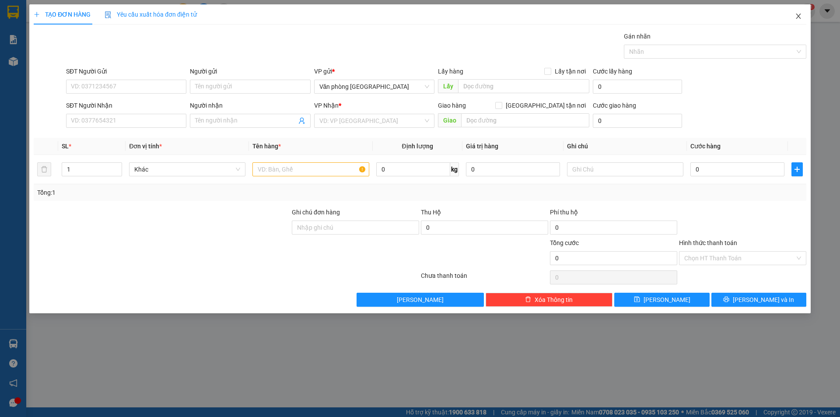
click at [801, 15] on icon "close" at bounding box center [798, 16] width 7 height 7
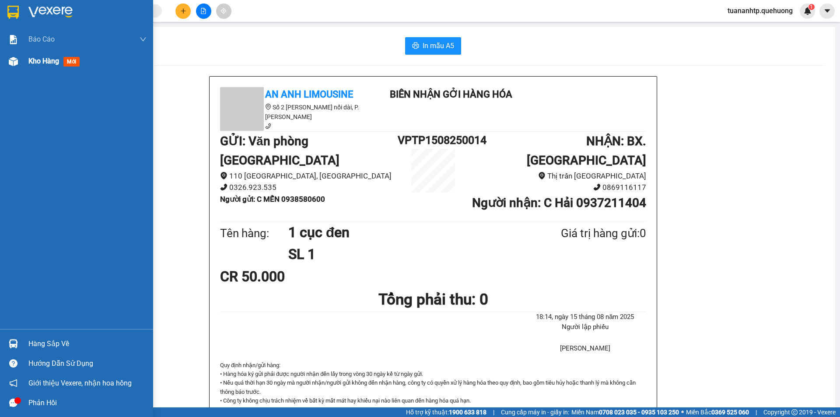
click at [41, 60] on span "Kho hàng" at bounding box center [43, 61] width 31 height 8
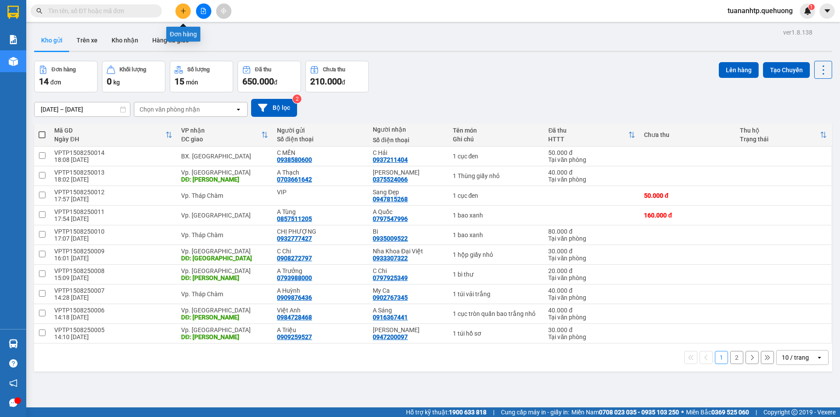
click at [187, 15] on button at bounding box center [182, 10] width 15 height 15
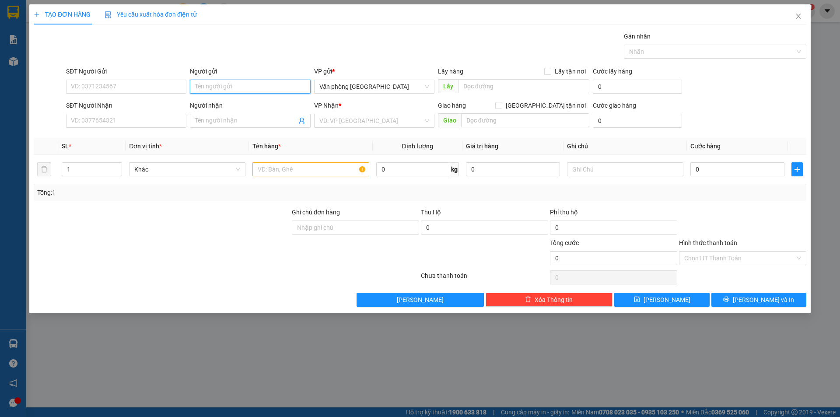
click at [211, 87] on input "Người gửi" at bounding box center [250, 87] width 120 height 14
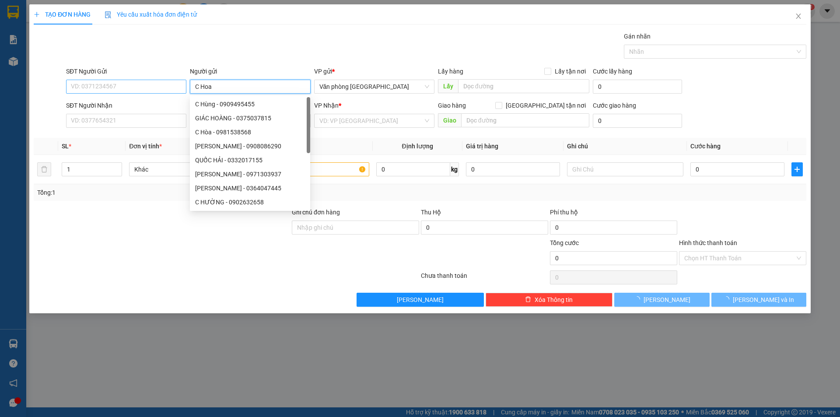
type input "C Hoa"
click at [134, 83] on input "SĐT Người Gửi" at bounding box center [126, 87] width 120 height 14
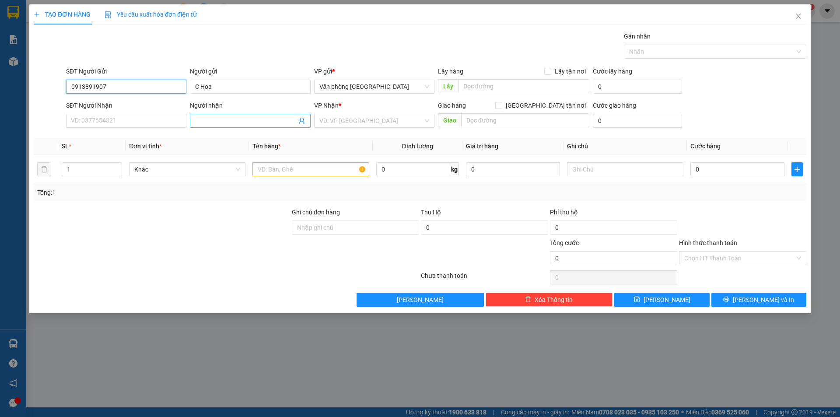
type input "0913891907"
click at [211, 114] on span at bounding box center [250, 121] width 120 height 14
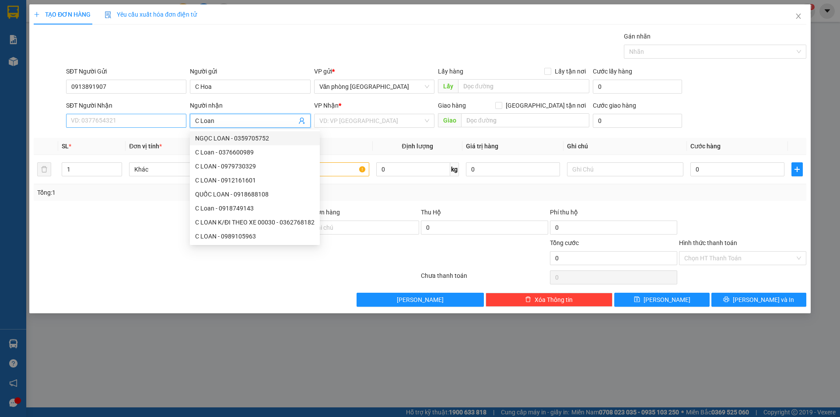
type input "C Loan"
click at [124, 121] on input "SĐT Người Nhận" at bounding box center [126, 121] width 120 height 14
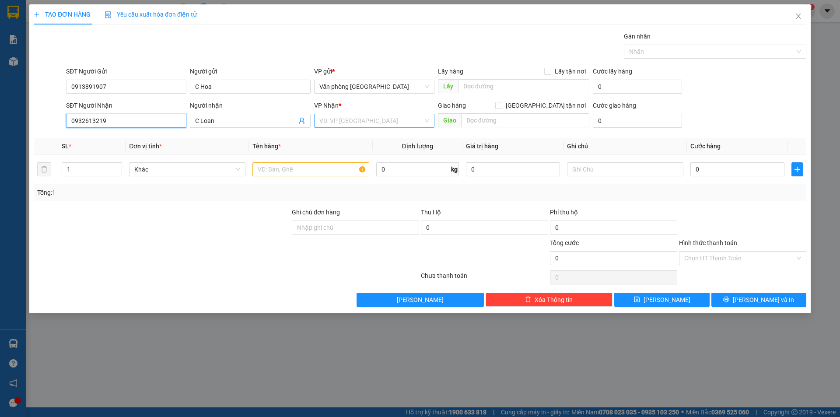
type input "0932613219"
click at [378, 123] on input "search" at bounding box center [371, 120] width 104 height 13
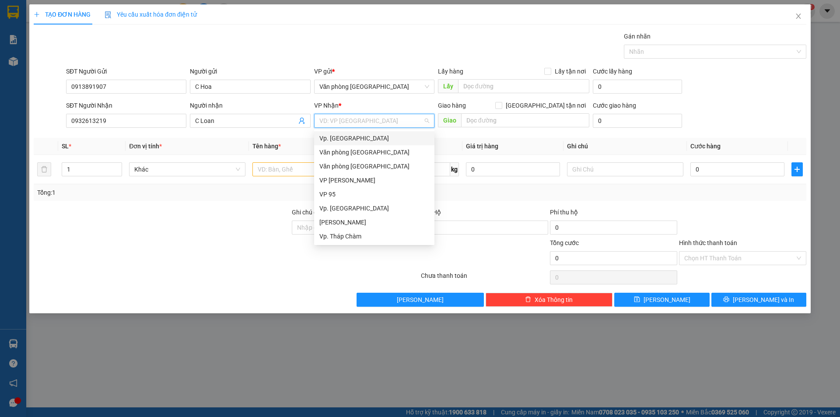
click at [369, 139] on div "Vp. [GEOGRAPHIC_DATA]" at bounding box center [374, 138] width 110 height 10
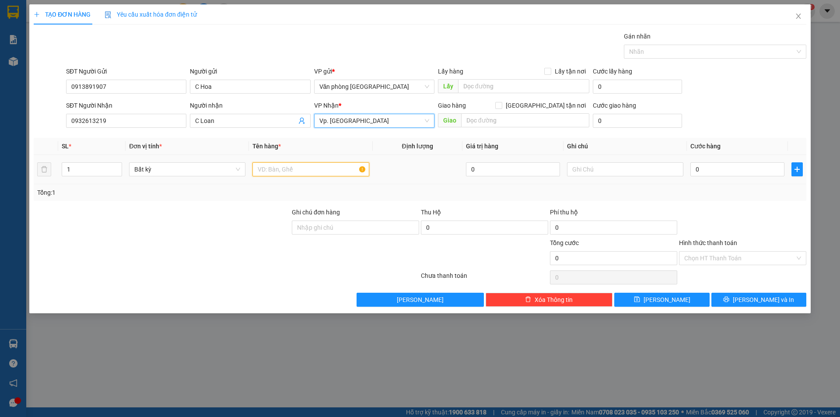
click at [302, 164] on input "text" at bounding box center [310, 169] width 116 height 14
type input "1 thùng giấy"
click at [710, 263] on input "Hình thức thanh toán" at bounding box center [739, 257] width 111 height 13
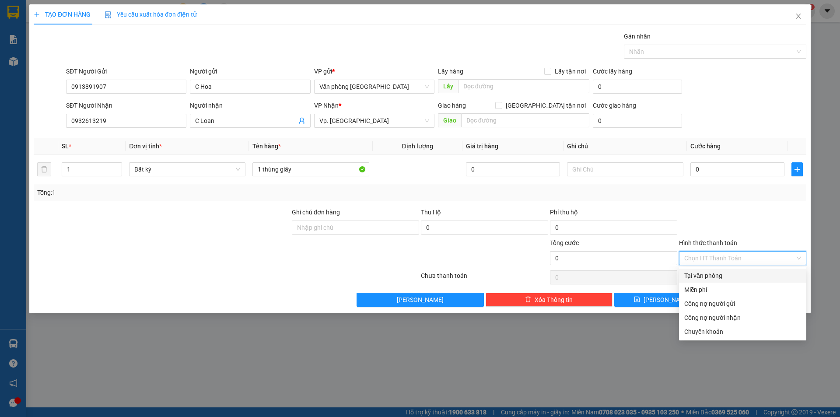
click at [713, 272] on div "Tại văn phòng" at bounding box center [742, 276] width 117 height 10
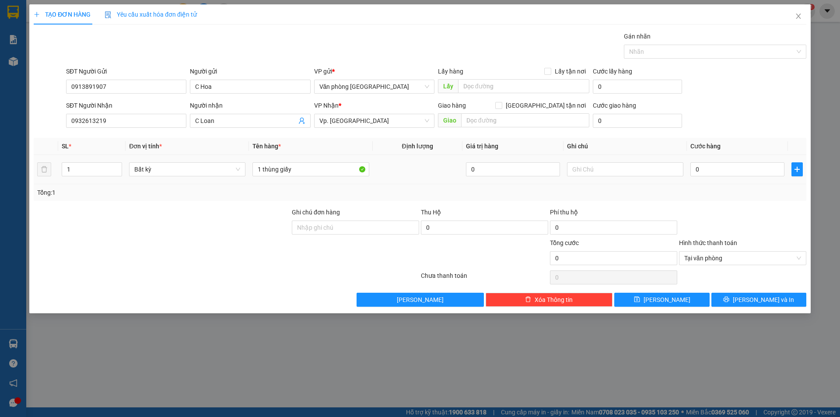
click at [720, 161] on div "0" at bounding box center [737, 168] width 94 height 17
click at [720, 166] on input "0" at bounding box center [737, 169] width 94 height 14
type input "4"
type input "40"
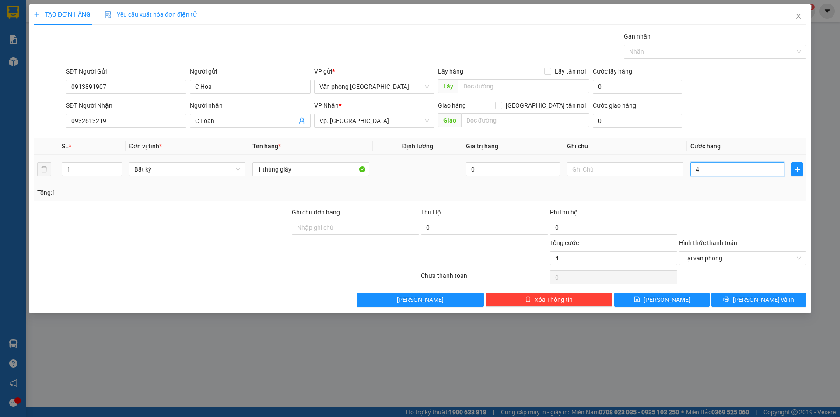
type input "40"
type input "400"
type input "4.000"
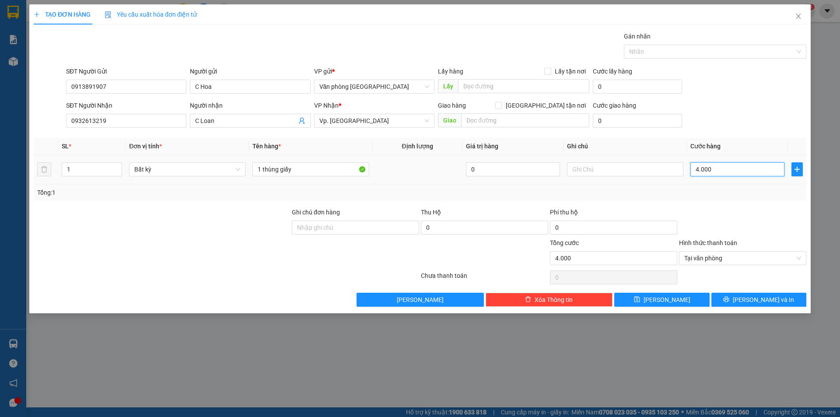
type input "40.000"
click at [755, 300] on span "[PERSON_NAME] và In" at bounding box center [762, 300] width 61 height 10
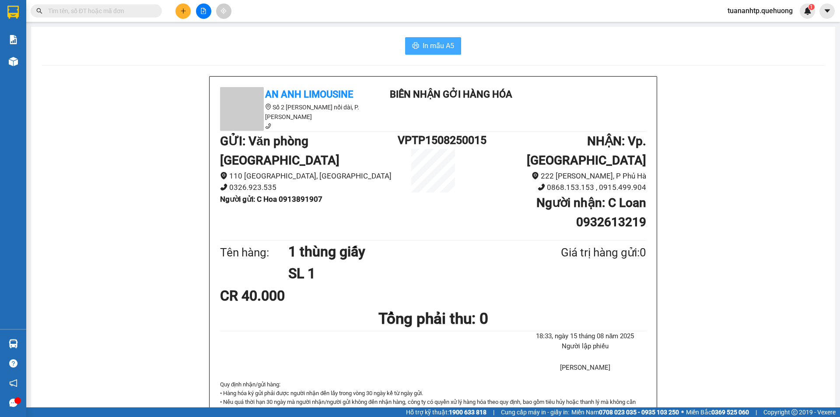
click at [424, 47] on span "In mẫu A5" at bounding box center [437, 45] width 31 height 11
click at [180, 13] on icon "plus" at bounding box center [183, 11] width 6 height 6
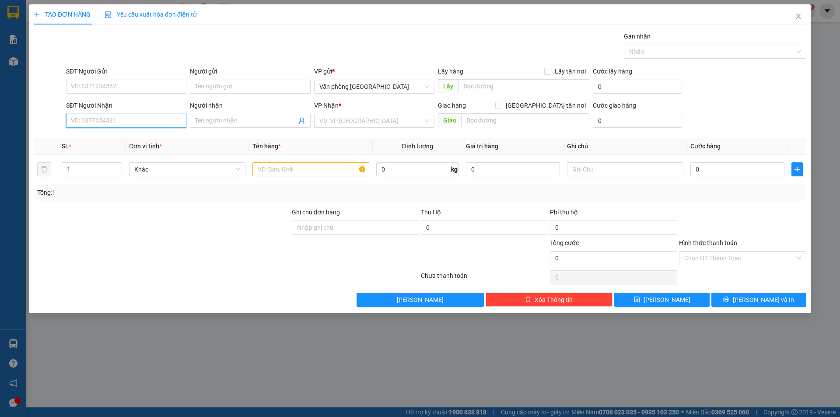
click at [141, 124] on input "SĐT Người Nhận" at bounding box center [126, 121] width 120 height 14
click at [155, 87] on input "SĐT Người Gửi" at bounding box center [126, 87] width 120 height 14
click at [147, 105] on div "0933443399 - A Khải" at bounding box center [126, 104] width 110 height 10
type input "0933443399"
type input "A Khải"
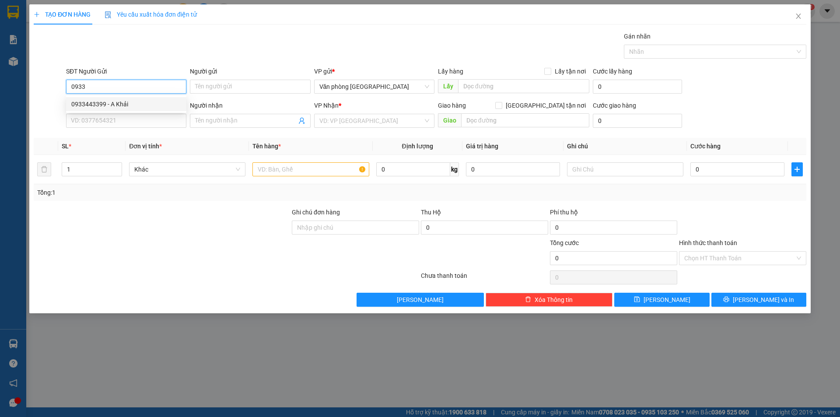
type input "0913197838"
type input "A Dũng"
type input "100.000"
type input "0933443399"
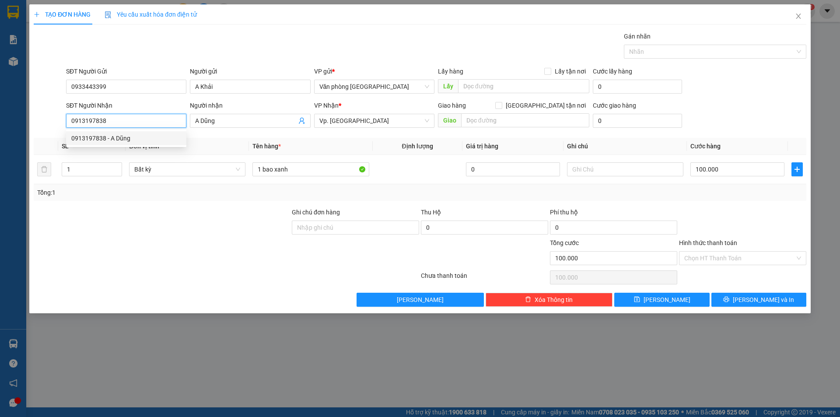
drag, startPoint x: 125, startPoint y: 114, endPoint x: 49, endPoint y: 120, distance: 75.5
click at [49, 120] on div "SĐT Người Nhận 0913197838 Người nhận A Dũng VP Nhận * Vp. [PERSON_NAME] hàng [G…" at bounding box center [420, 116] width 774 height 31
drag, startPoint x: 248, startPoint y: 122, endPoint x: 178, endPoint y: 111, distance: 71.7
click at [178, 111] on div "SĐT Người Nhận 0913197838 Người nhận A Dũng VP Nhận * Vp. [PERSON_NAME] hàng [G…" at bounding box center [435, 116] width 743 height 31
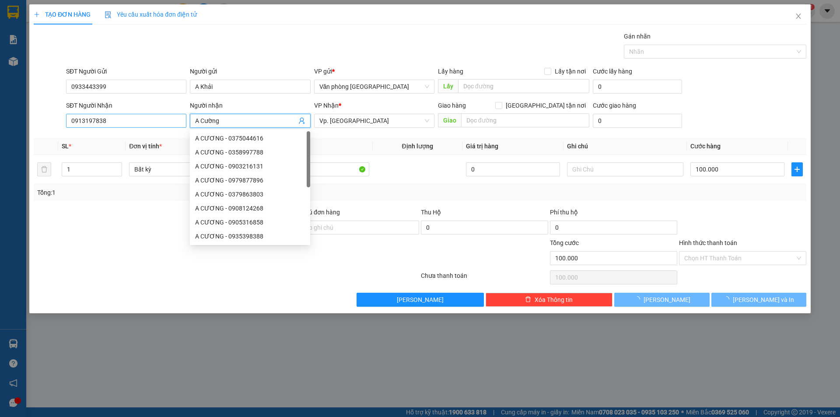
type input "A Cường"
click at [144, 120] on input "0913197838" at bounding box center [126, 121] width 120 height 14
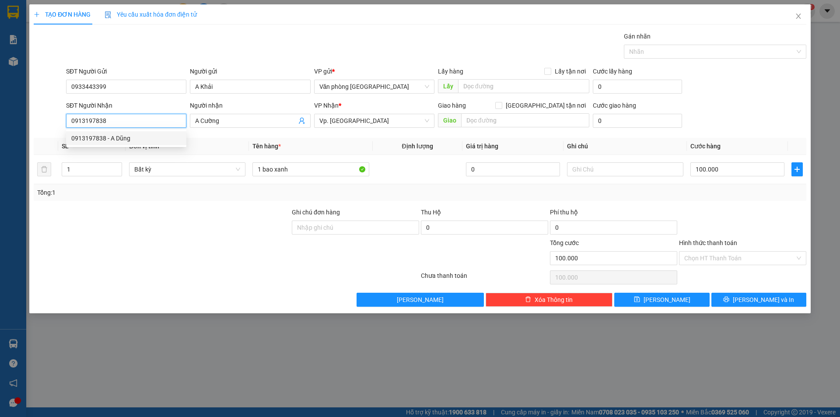
drag, startPoint x: 144, startPoint y: 120, endPoint x: 60, endPoint y: 123, distance: 83.6
click at [60, 123] on div "SĐT Người Nhận 0913197838 Người nhận A Cường VP Nhận * Vp. [PERSON_NAME] hàng […" at bounding box center [420, 116] width 774 height 31
type input "0902303986"
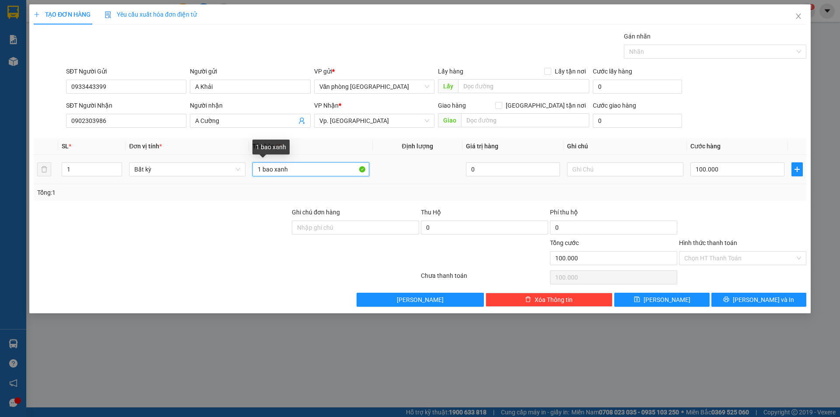
drag, startPoint x: 289, startPoint y: 172, endPoint x: 251, endPoint y: 170, distance: 38.1
click at [251, 170] on td "1 bao xanh" at bounding box center [310, 169] width 123 height 29
type input "1 bếp inox quấn bi"
click at [596, 171] on input "text" at bounding box center [625, 169] width 116 height 14
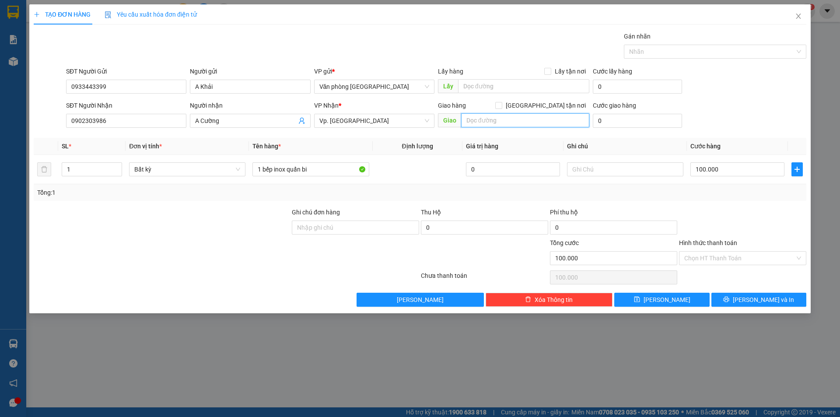
click at [513, 124] on input "text" at bounding box center [525, 120] width 128 height 14
type input "Ko đè lên mặt kính bếp từ"
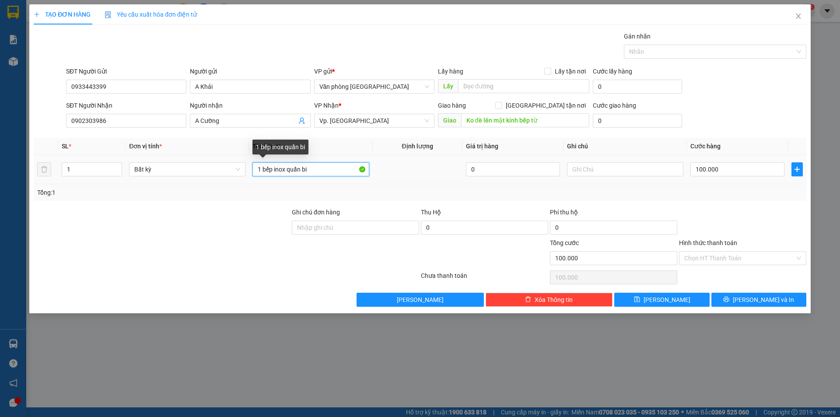
click at [285, 167] on input "1 bếp inox quấn bi" at bounding box center [310, 169] width 116 height 14
drag, startPoint x: 286, startPoint y: 168, endPoint x: 276, endPoint y: 172, distance: 10.4
click at [276, 172] on input "1 bếp inox quấn bi" at bounding box center [310, 169] width 116 height 14
type input "1 bếp từ quấn bi"
type input "6"
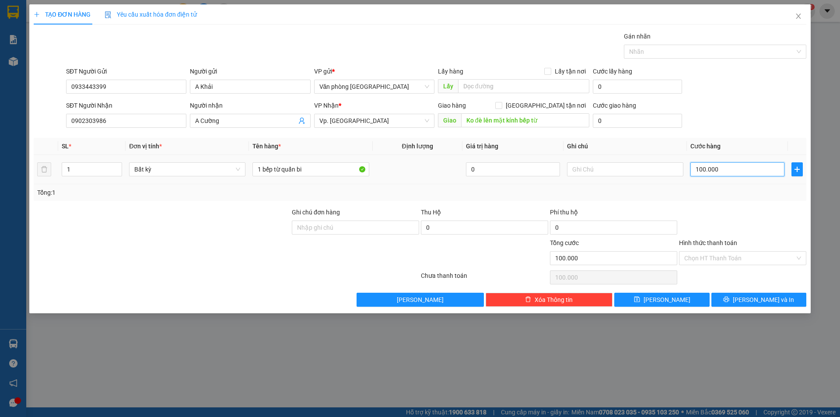
type input "6"
type input "60"
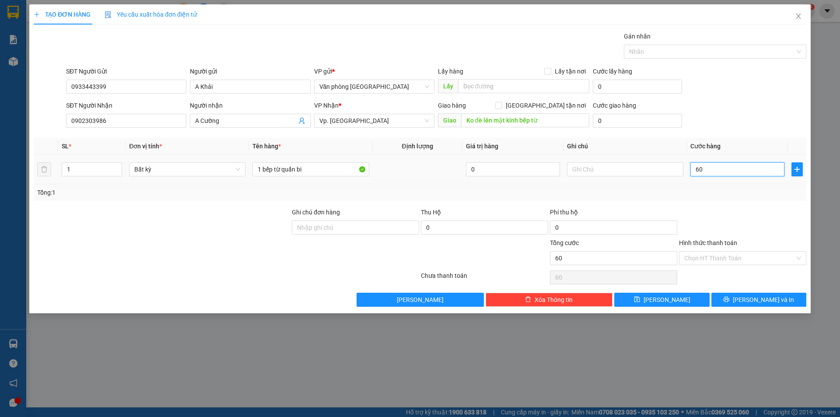
type input "600"
type input "6.000"
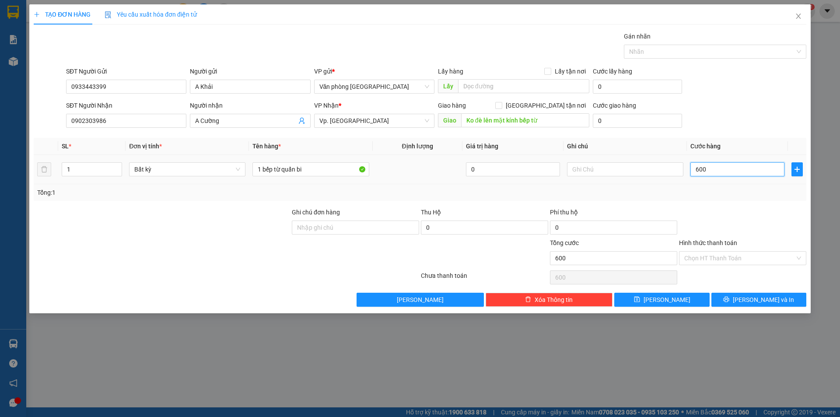
type input "6.000"
type input "60.000"
click at [753, 256] on input "Hình thức thanh toán" at bounding box center [739, 257] width 111 height 13
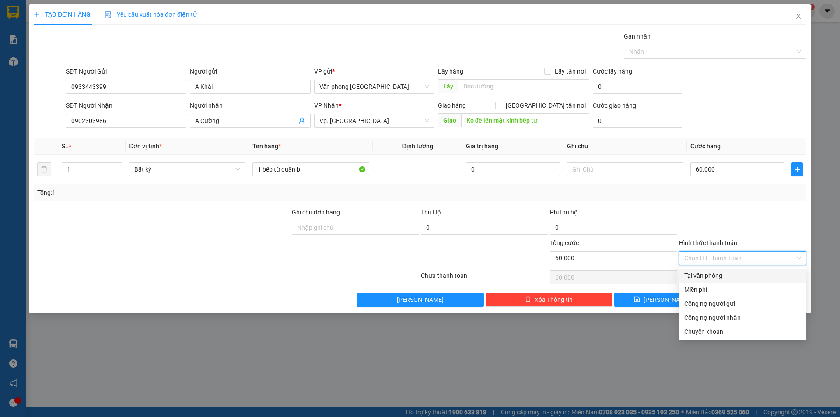
click at [732, 279] on div "Tại văn phòng" at bounding box center [742, 276] width 117 height 10
type input "0"
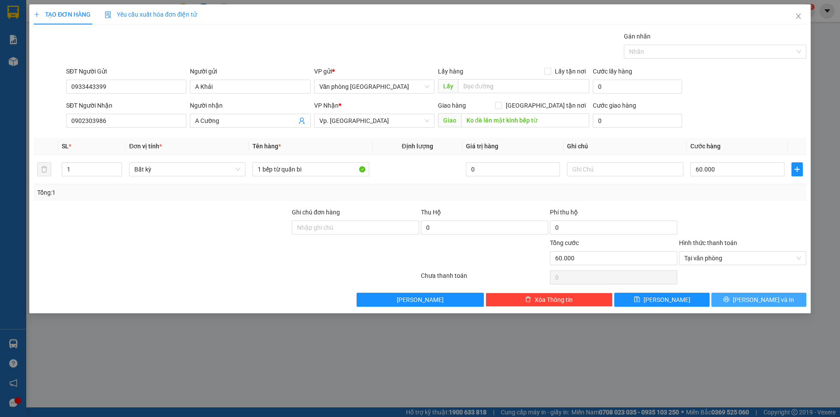
click at [729, 300] on icon "printer" at bounding box center [726, 299] width 6 height 6
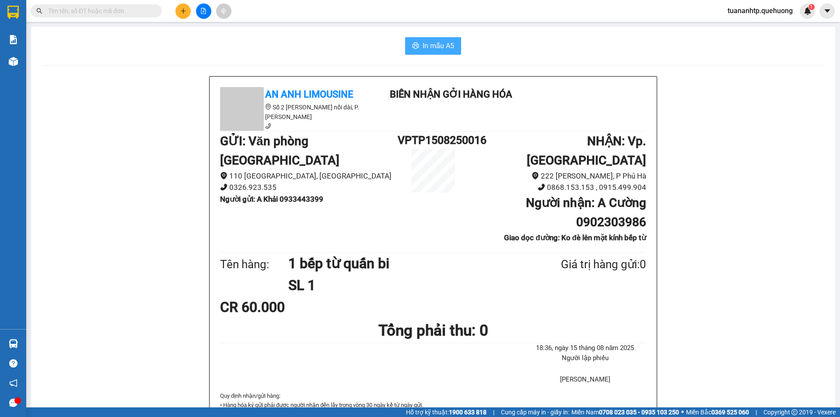
click at [445, 49] on span "In mẫu A5" at bounding box center [437, 45] width 31 height 11
click at [181, 17] on button at bounding box center [182, 10] width 15 height 15
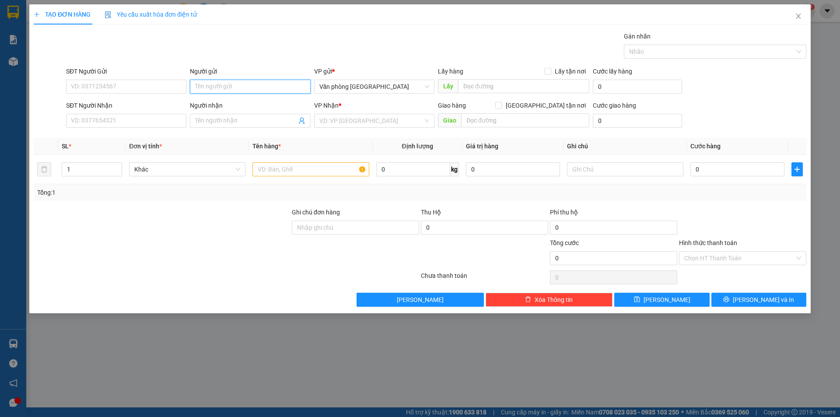
click at [224, 90] on input "Người gửi" at bounding box center [250, 87] width 120 height 14
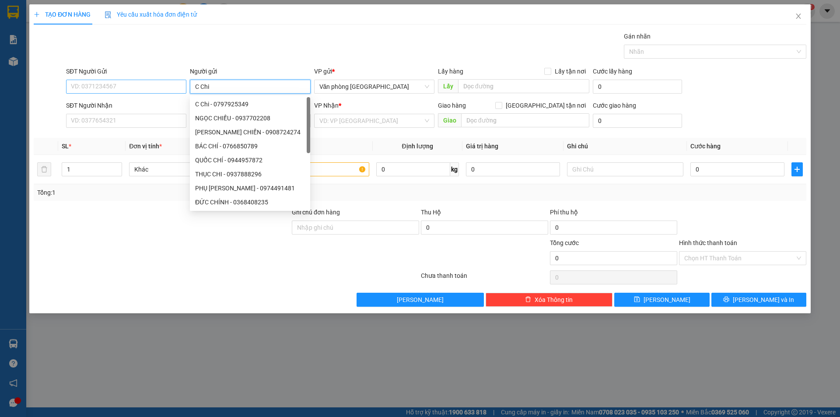
type input "C Chi"
click at [119, 84] on input "SĐT Người Gửi" at bounding box center [126, 87] width 120 height 14
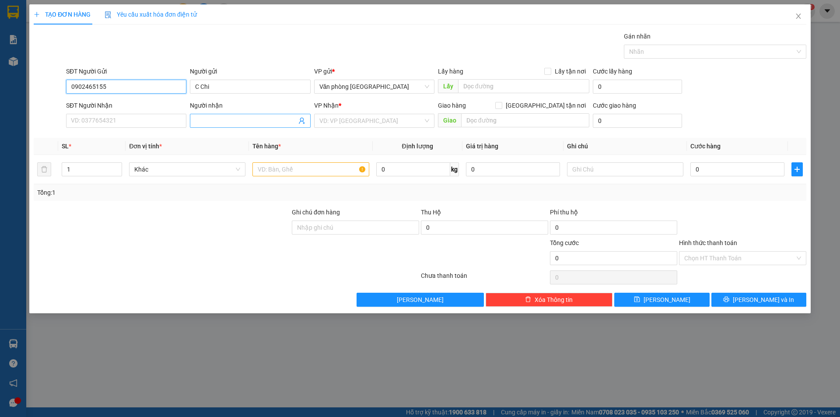
type input "0902465155"
click at [224, 124] on input "Người nhận" at bounding box center [245, 121] width 101 height 10
type input "C Hoa"
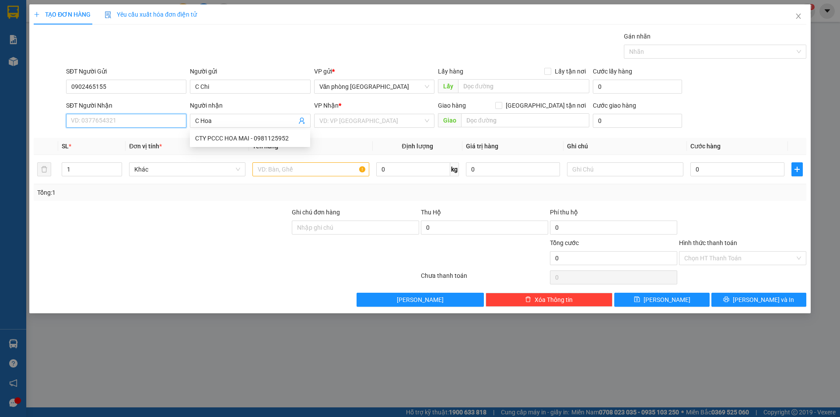
click at [123, 122] on input "SĐT Người Nhận" at bounding box center [126, 121] width 120 height 14
type input "0939468434"
click at [46, 171] on tr "1 Khác 0 kg 0 0" at bounding box center [420, 169] width 772 height 29
type input "2"
click at [304, 172] on input "text" at bounding box center [310, 169] width 116 height 14
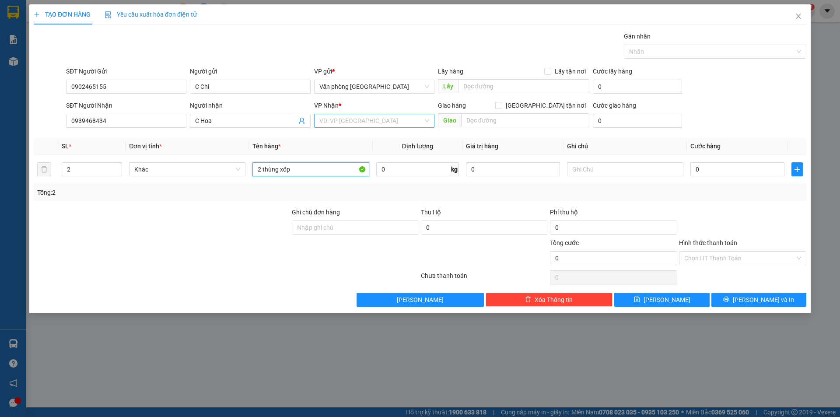
type input "2 thùng xốp"
click at [387, 126] on input "search" at bounding box center [371, 120] width 104 height 13
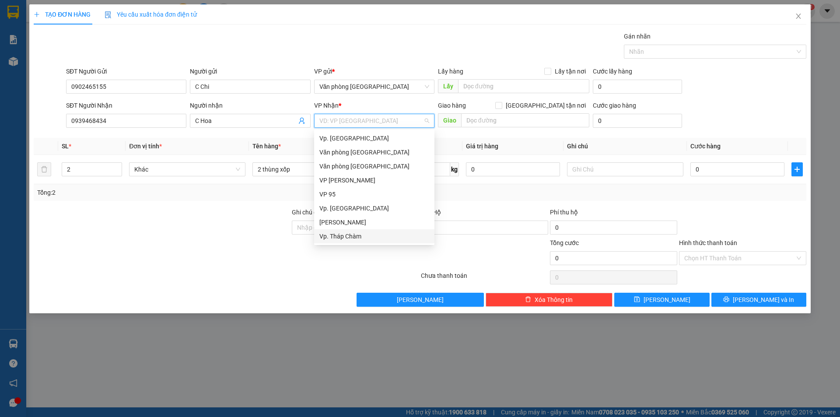
click at [348, 237] on div "Vp. Tháp Chàm" at bounding box center [374, 236] width 110 height 10
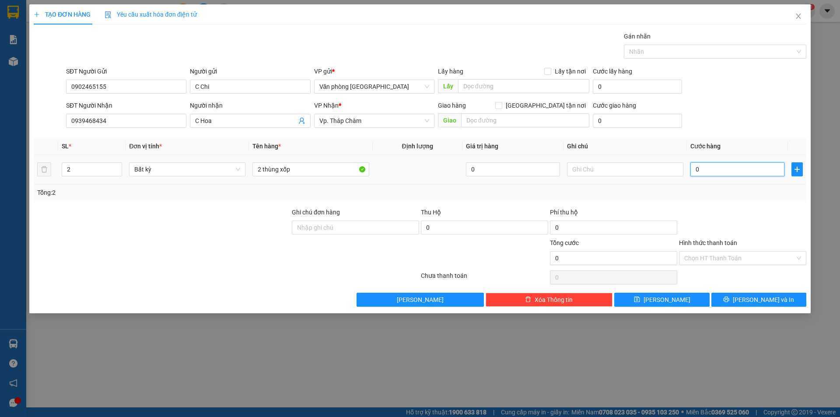
click at [749, 174] on input "0" at bounding box center [737, 169] width 94 height 14
type input "8"
type input "80"
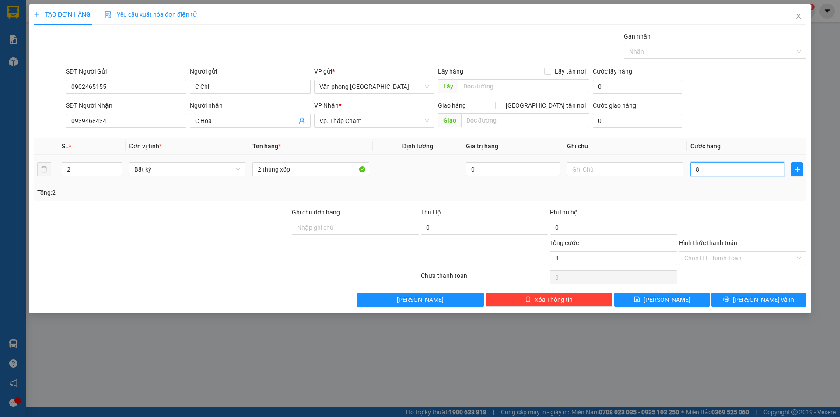
type input "80"
type input "800"
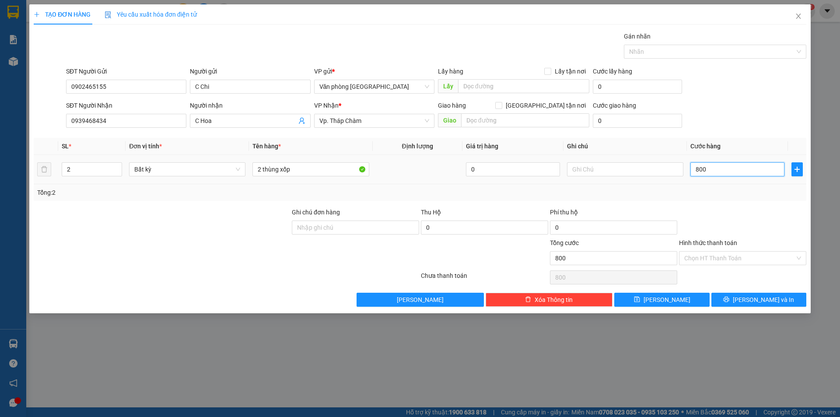
type input "8.000"
type input "80.000"
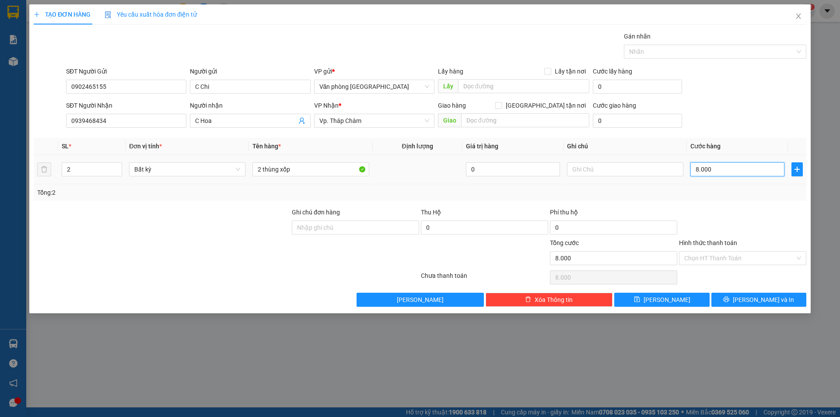
type input "80.000"
click at [736, 263] on input "Hình thức thanh toán" at bounding box center [739, 257] width 111 height 13
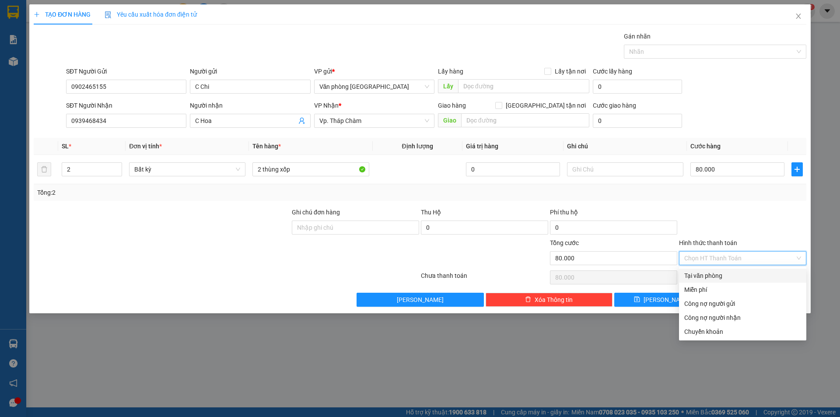
click at [732, 273] on div "Tại văn phòng" at bounding box center [742, 276] width 117 height 10
type input "0"
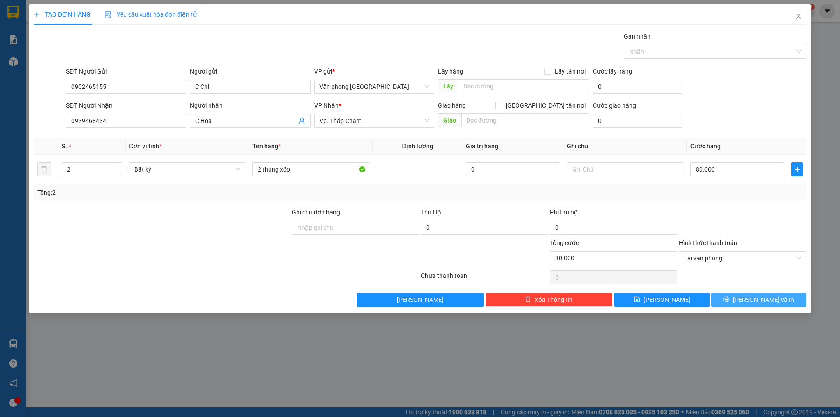
click at [748, 297] on button "[PERSON_NAME] và In" at bounding box center [758, 300] width 95 height 14
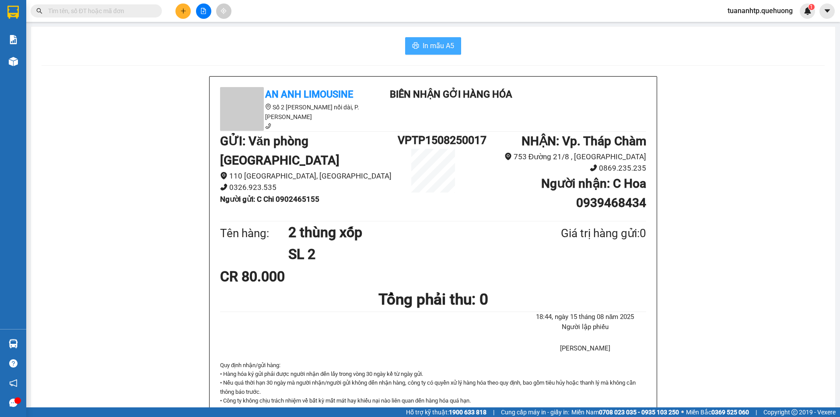
click at [439, 46] on span "In mẫu A5" at bounding box center [437, 45] width 31 height 11
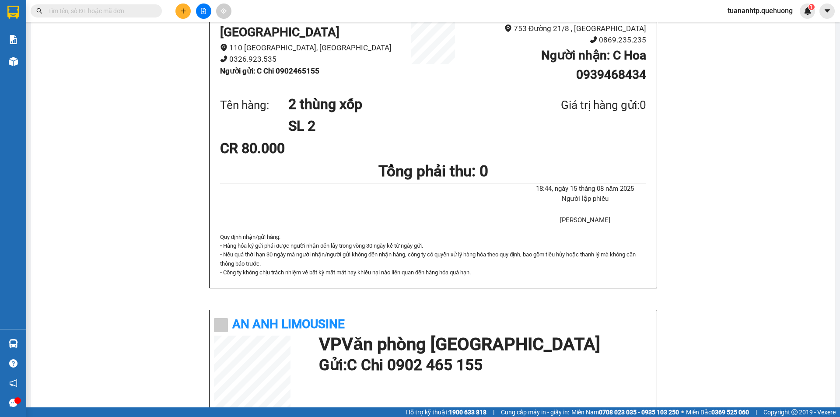
scroll to position [131, 0]
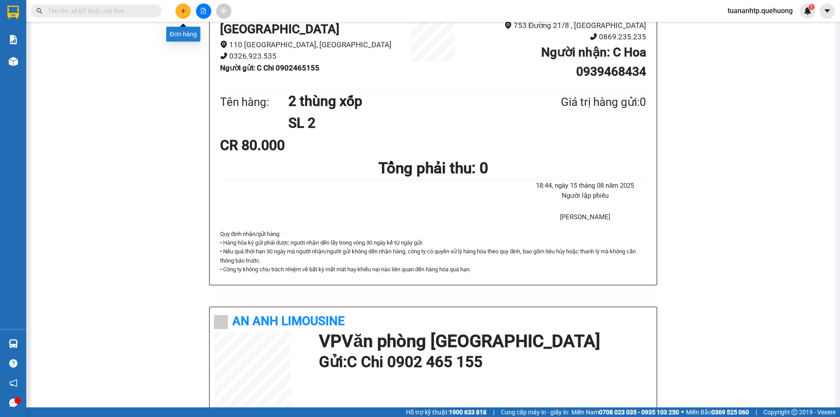
click at [178, 10] on button at bounding box center [182, 10] width 15 height 15
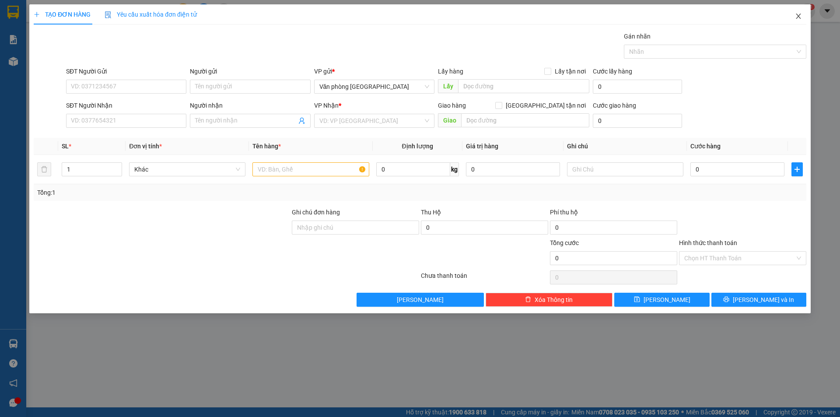
click at [800, 18] on icon "close" at bounding box center [798, 16] width 7 height 7
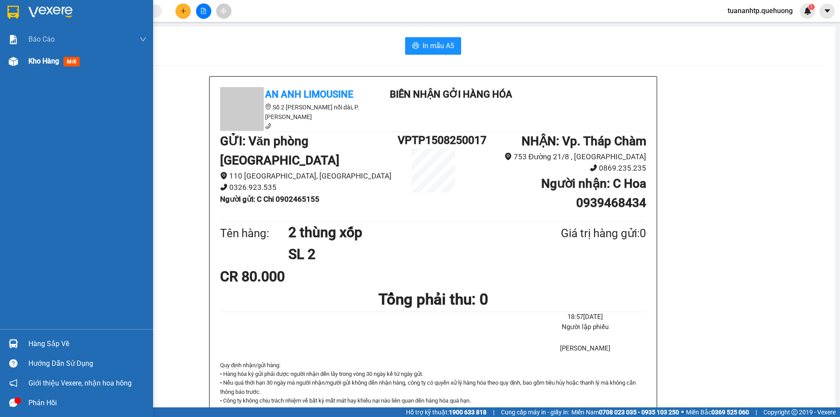
click at [30, 62] on span "Kho hàng" at bounding box center [43, 61] width 31 height 8
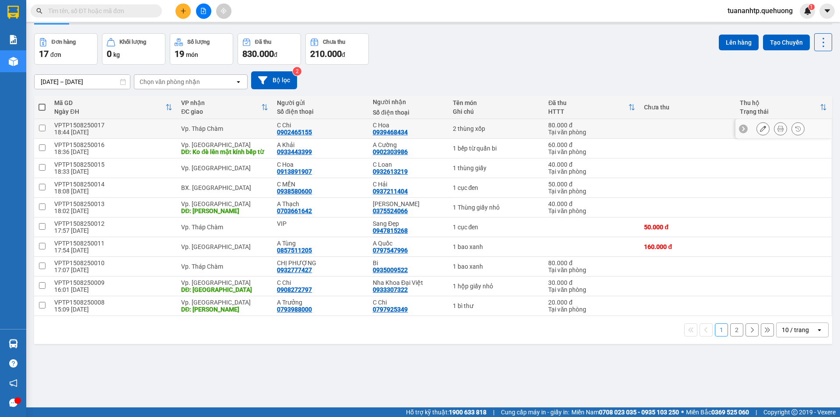
scroll to position [40, 0]
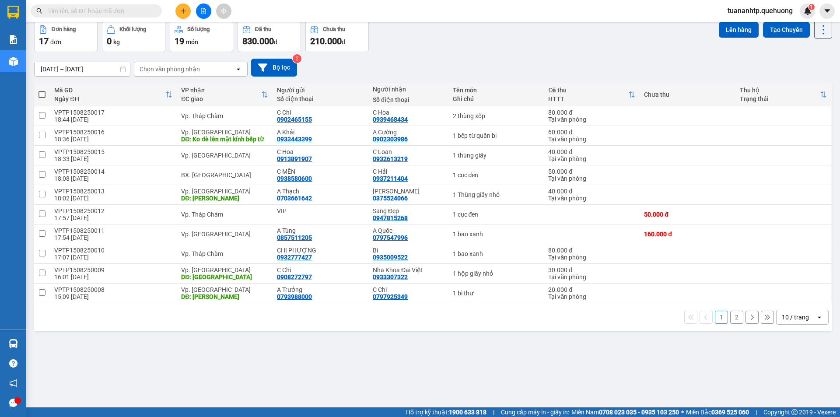
click at [732, 324] on button "2" at bounding box center [736, 316] width 13 height 13
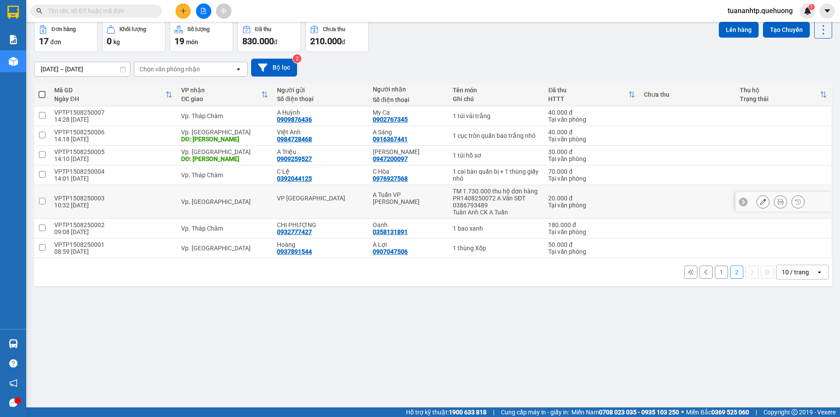
click at [183, 206] on td "Vp. [GEOGRAPHIC_DATA]" at bounding box center [225, 202] width 96 height 34
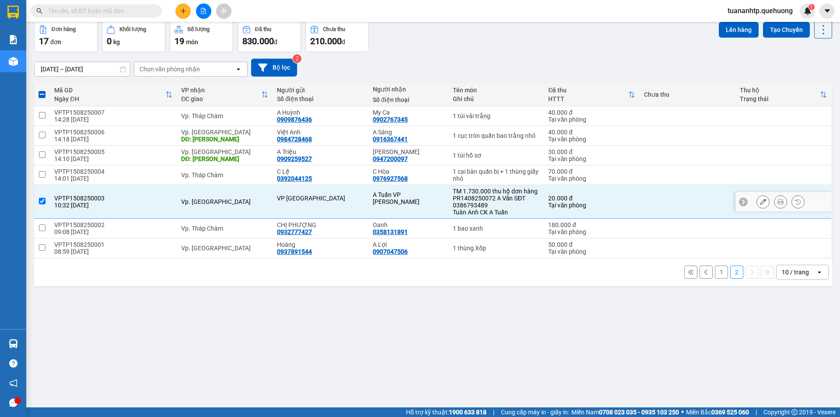
click at [183, 206] on td "Vp. [GEOGRAPHIC_DATA]" at bounding box center [225, 202] width 96 height 34
checkbox input "false"
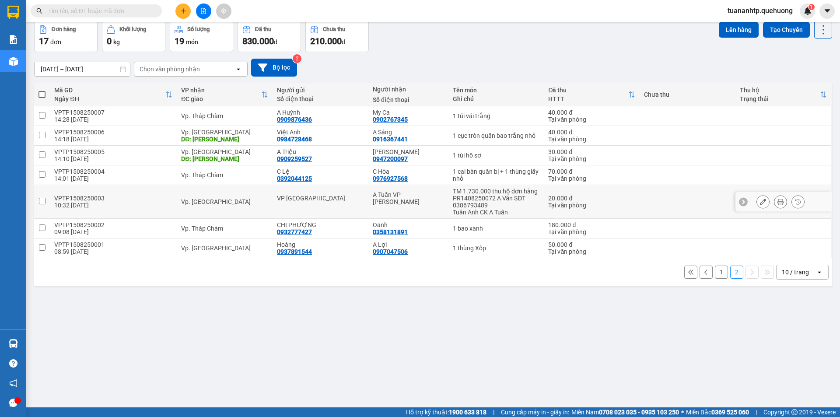
click at [760, 202] on icon at bounding box center [763, 202] width 6 height 6
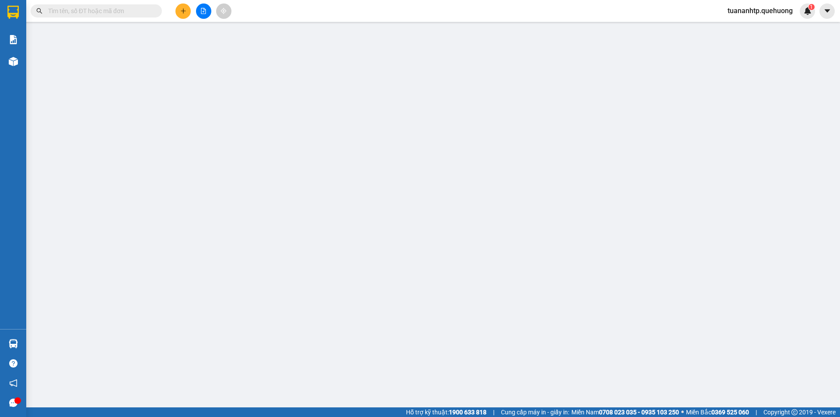
type input "VP [GEOGRAPHIC_DATA]"
type input "A Tuấn VP [PERSON_NAME]"
type input "20.000"
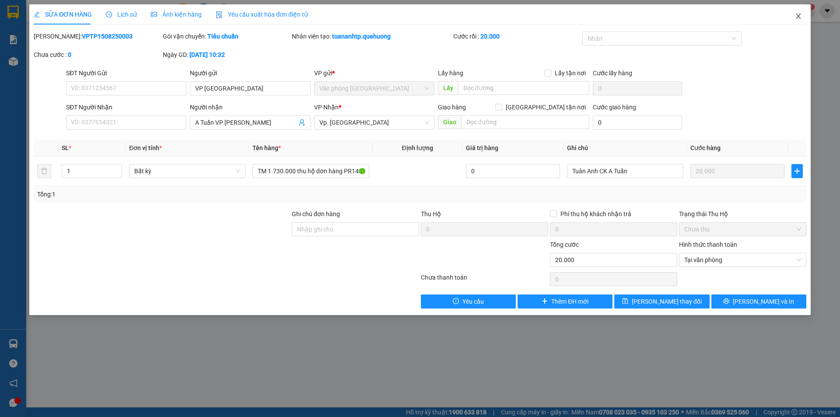
click at [795, 19] on icon "close" at bounding box center [798, 16] width 7 height 7
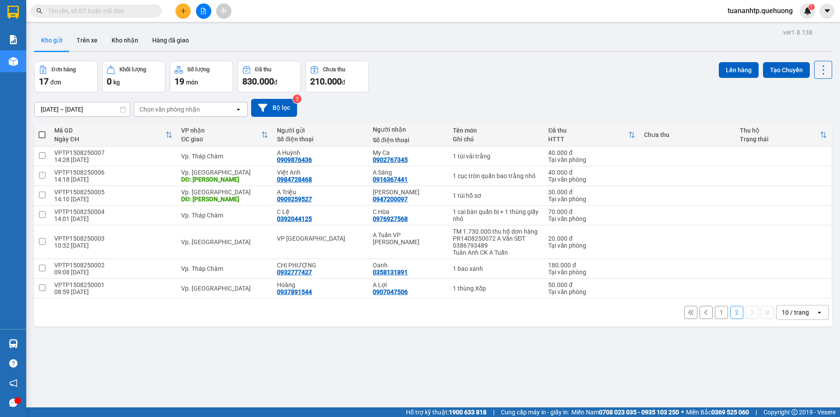
click at [181, 10] on icon "plus" at bounding box center [183, 11] width 6 height 6
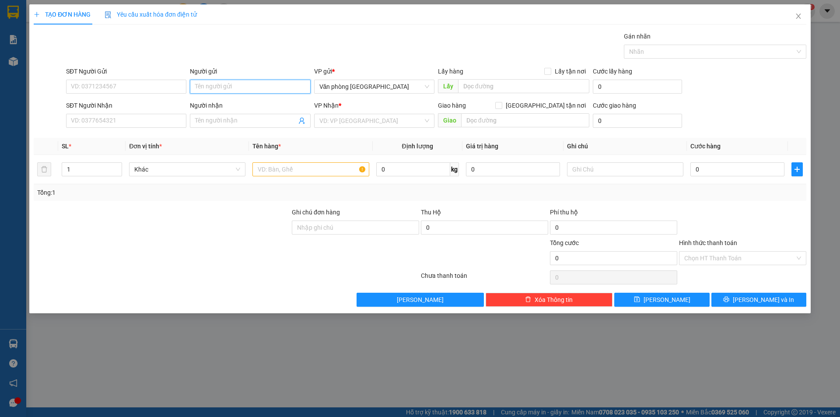
click at [257, 84] on input "Người gửi" at bounding box center [250, 87] width 120 height 14
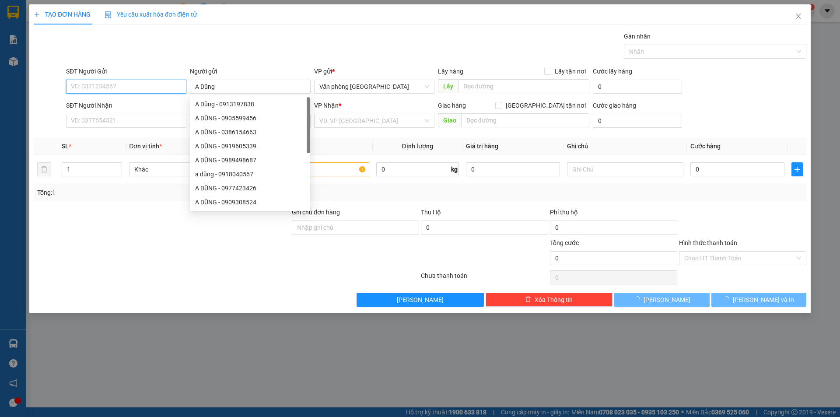
click at [153, 89] on input "SĐT Người Gửi" at bounding box center [126, 87] width 120 height 14
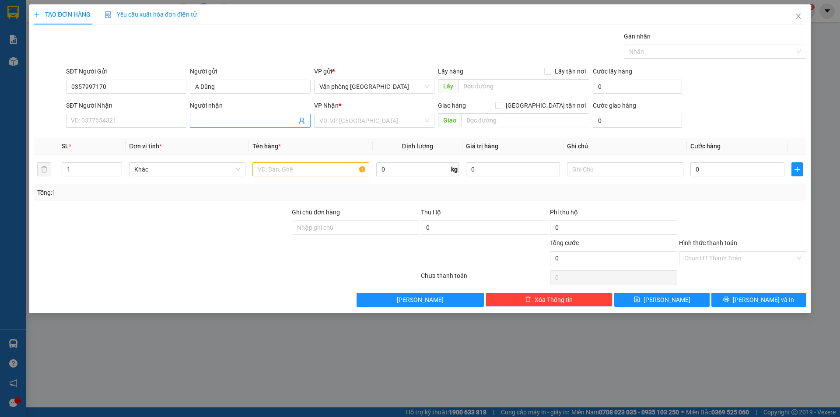
click at [212, 120] on input "Người nhận" at bounding box center [245, 121] width 101 height 10
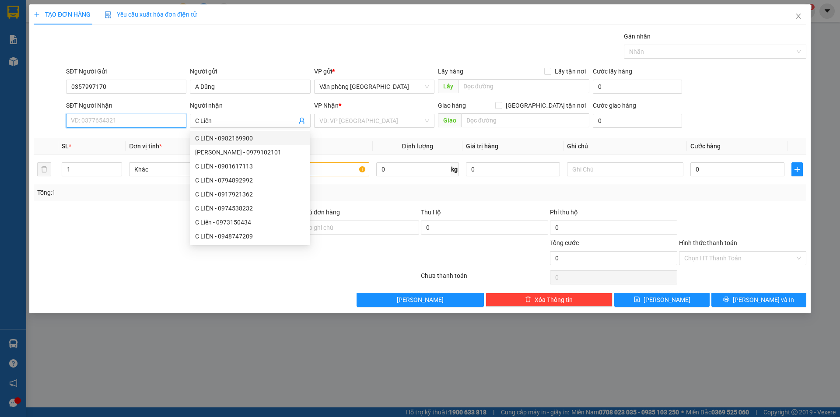
click at [136, 119] on input "SĐT Người Nhận" at bounding box center [126, 121] width 120 height 14
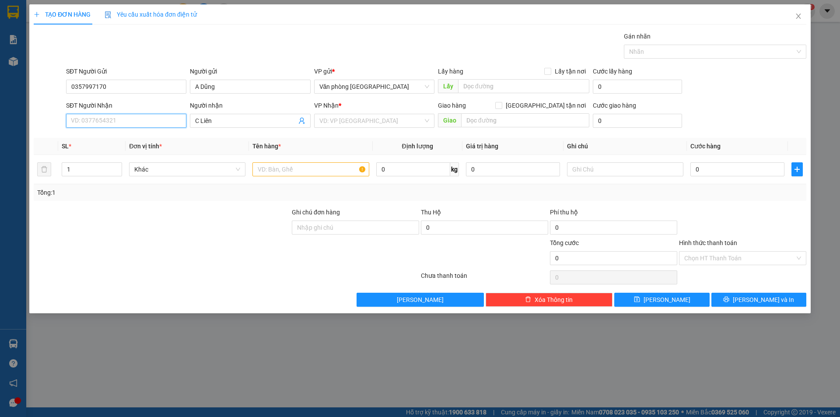
click at [133, 122] on input "SĐT Người Nhận" at bounding box center [126, 121] width 120 height 14
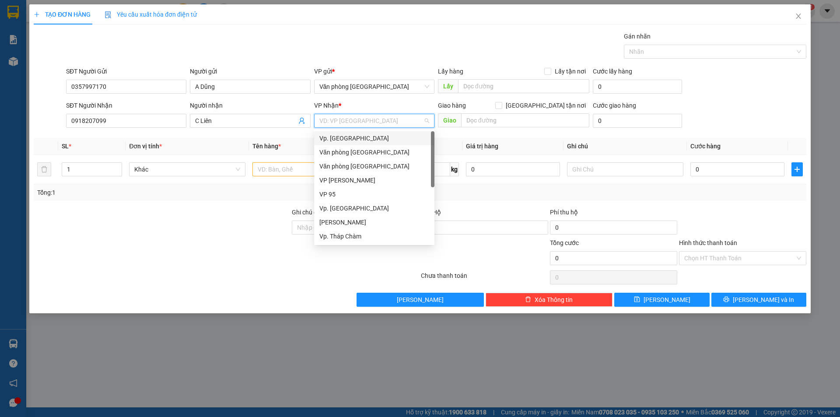
click at [339, 124] on input "search" at bounding box center [371, 120] width 104 height 13
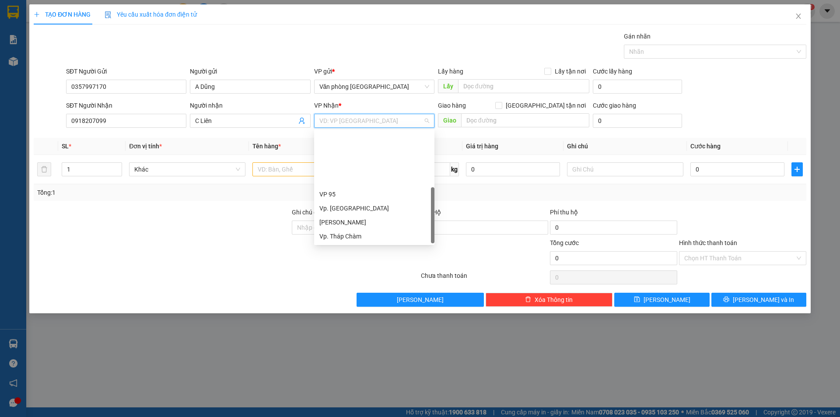
scroll to position [70, 0]
click at [356, 207] on div "BX. [GEOGRAPHIC_DATA]" at bounding box center [374, 208] width 110 height 10
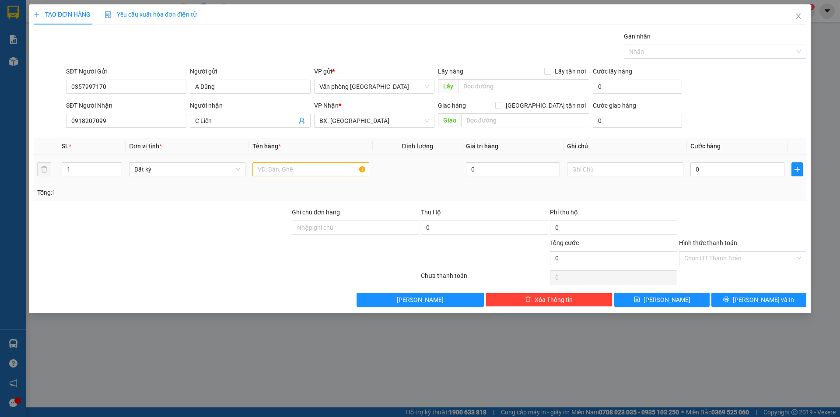
click at [294, 160] on td at bounding box center [310, 169] width 123 height 29
click at [293, 165] on input "text" at bounding box center [310, 169] width 116 height 14
click at [272, 169] on input "1 tum xanh" at bounding box center [310, 169] width 116 height 14
click at [712, 255] on input "Hình thức thanh toán" at bounding box center [739, 257] width 111 height 13
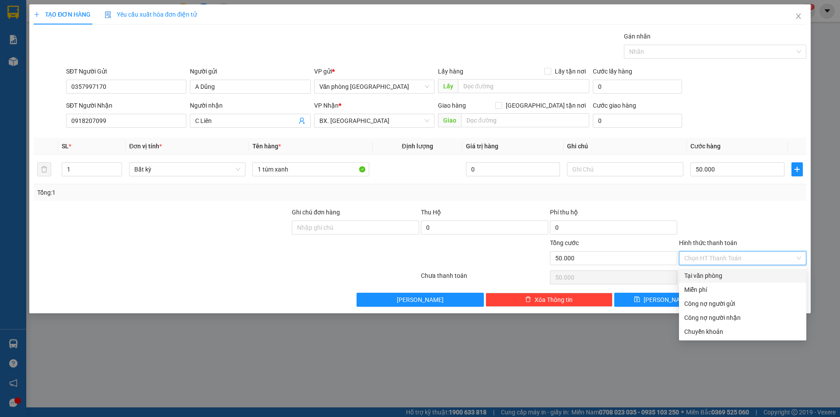
click at [717, 276] on div "Tại văn phòng" at bounding box center [742, 276] width 117 height 10
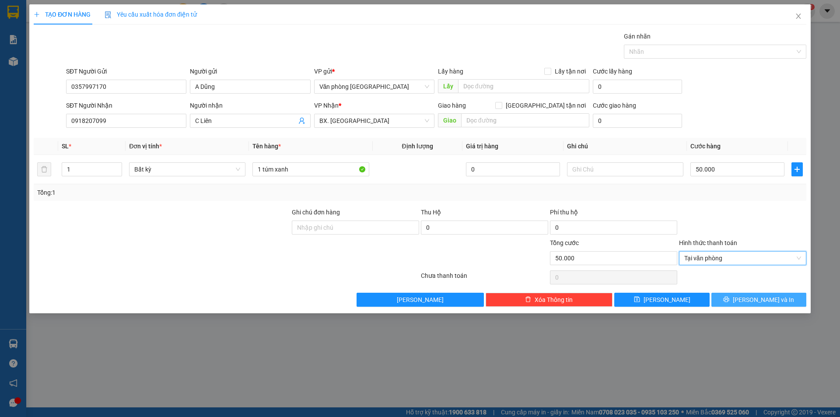
click at [748, 299] on button "[PERSON_NAME] và In" at bounding box center [758, 300] width 95 height 14
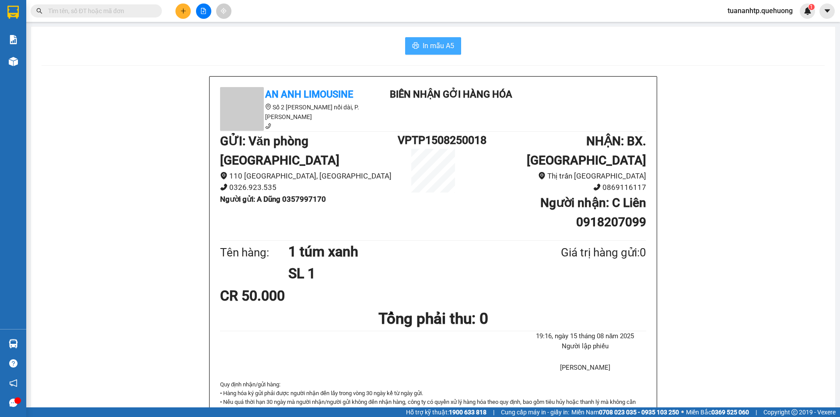
click at [429, 42] on span "In mẫu A5" at bounding box center [437, 45] width 31 height 11
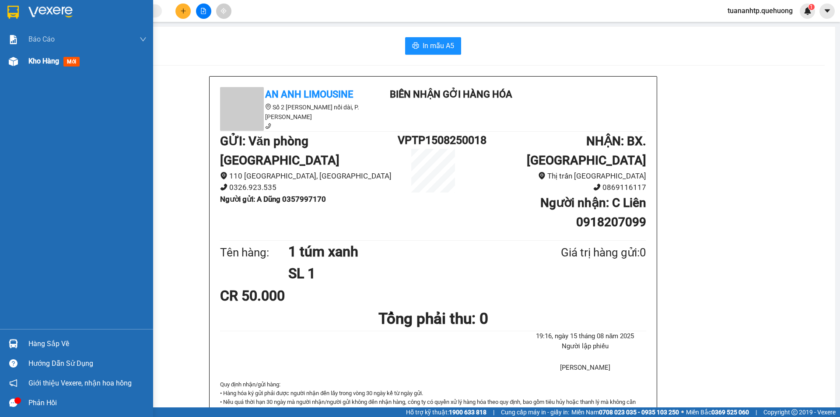
click at [51, 61] on span "Kho hàng" at bounding box center [43, 61] width 31 height 8
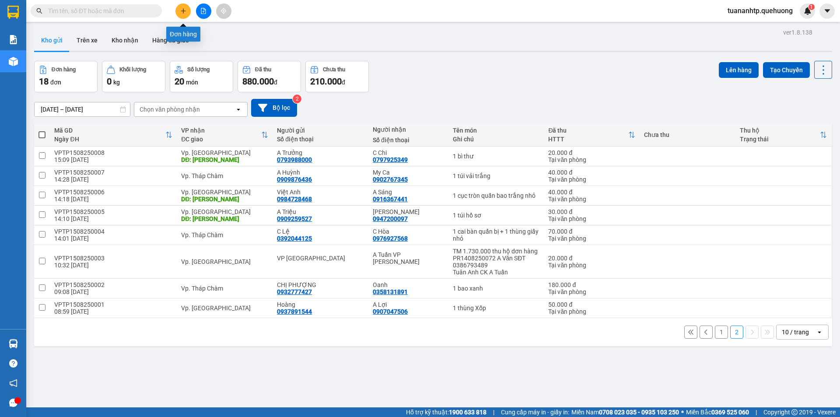
click at [186, 12] on button at bounding box center [182, 10] width 15 height 15
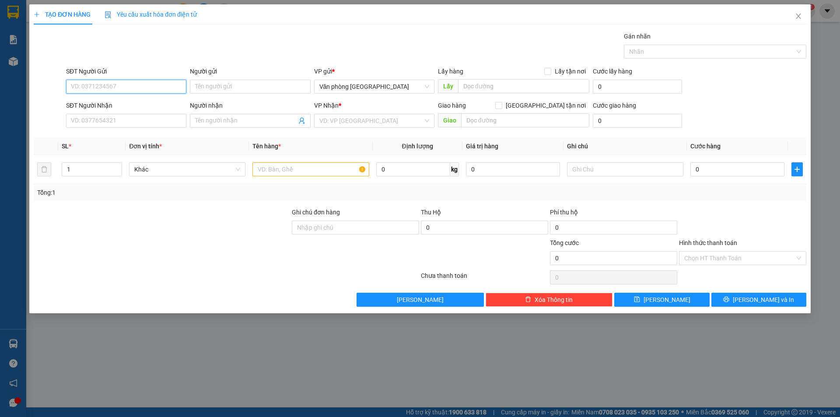
click at [174, 86] on input "SĐT Người Gửi" at bounding box center [126, 87] width 120 height 14
click at [212, 84] on input "Người gửi" at bounding box center [250, 87] width 120 height 14
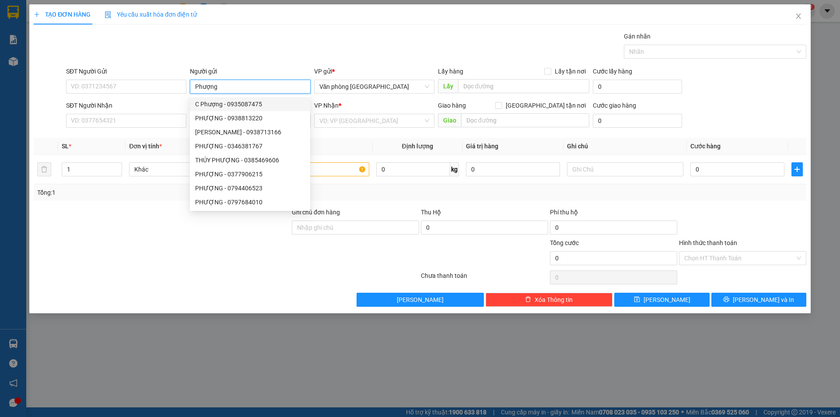
click at [243, 99] on div "C Phượng - 0935087475" at bounding box center [250, 104] width 110 height 10
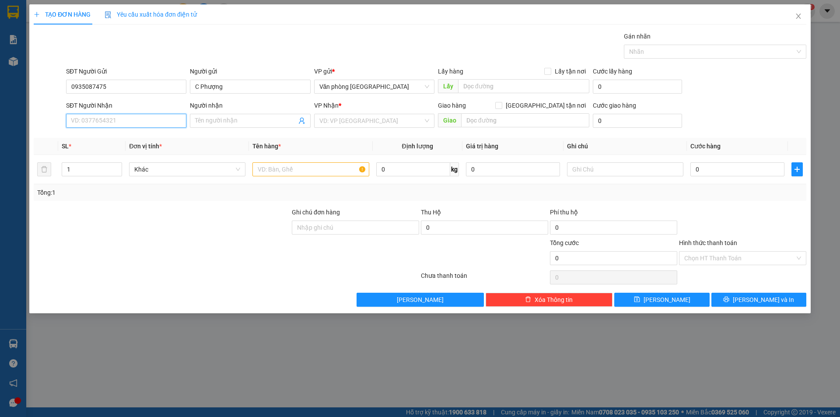
click at [165, 121] on input "SĐT Người Nhận" at bounding box center [126, 121] width 120 height 14
click at [239, 119] on input "Người nhận" at bounding box center [245, 121] width 101 height 10
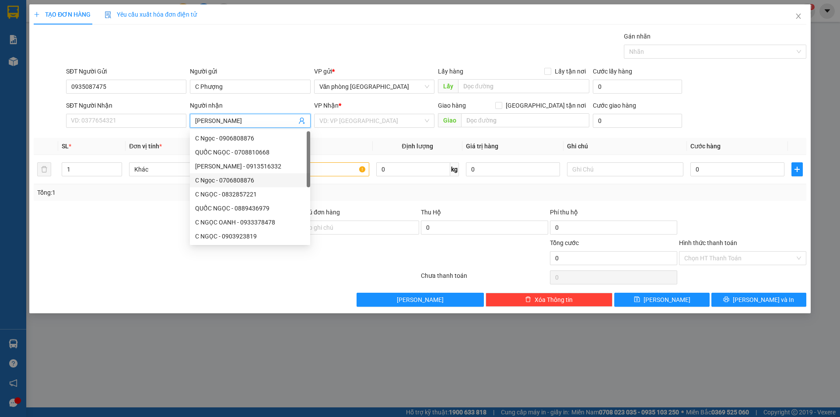
scroll to position [28, 0]
click at [142, 119] on input "SĐT Người Nhận" at bounding box center [126, 121] width 120 height 14
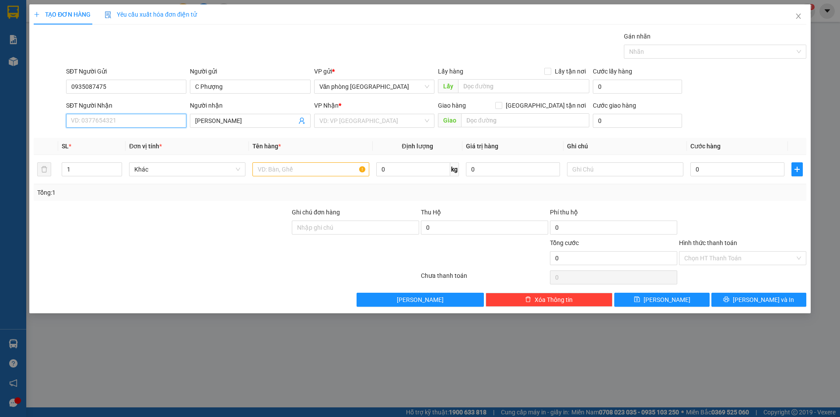
click at [140, 119] on input "SĐT Người Nhận" at bounding box center [126, 121] width 120 height 14
click at [133, 138] on div "0913516332 - [PERSON_NAME]" at bounding box center [126, 138] width 110 height 10
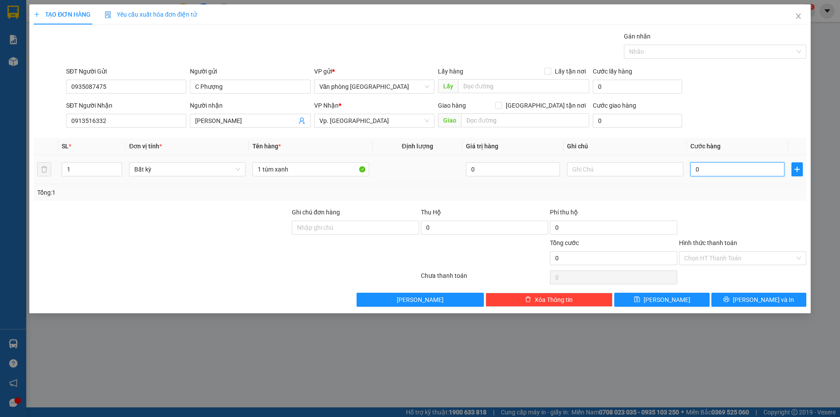
click at [705, 171] on input "0" at bounding box center [737, 169] width 94 height 14
click at [740, 261] on input "Hình thức thanh toán" at bounding box center [739, 257] width 111 height 13
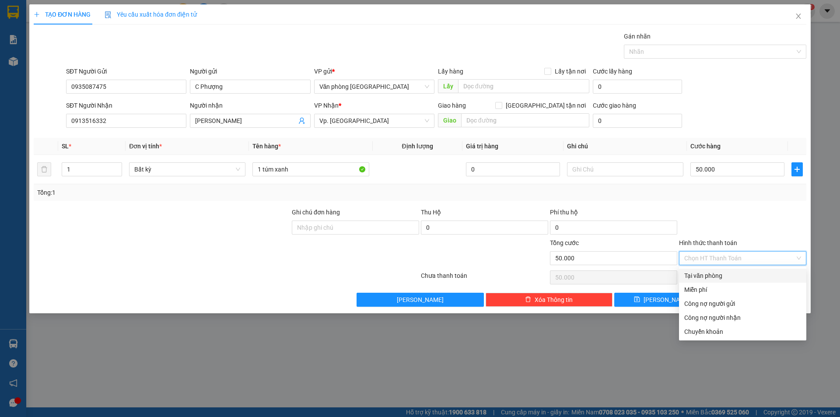
click at [722, 272] on div "Tại văn phòng" at bounding box center [742, 276] width 117 height 10
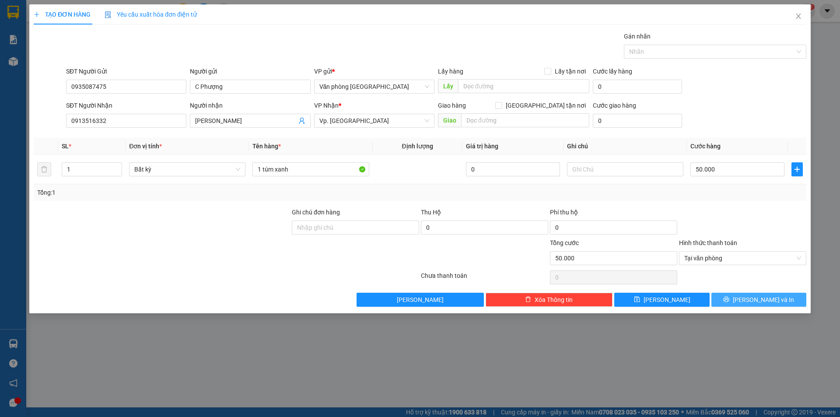
click at [753, 304] on span "[PERSON_NAME] và In" at bounding box center [762, 300] width 61 height 10
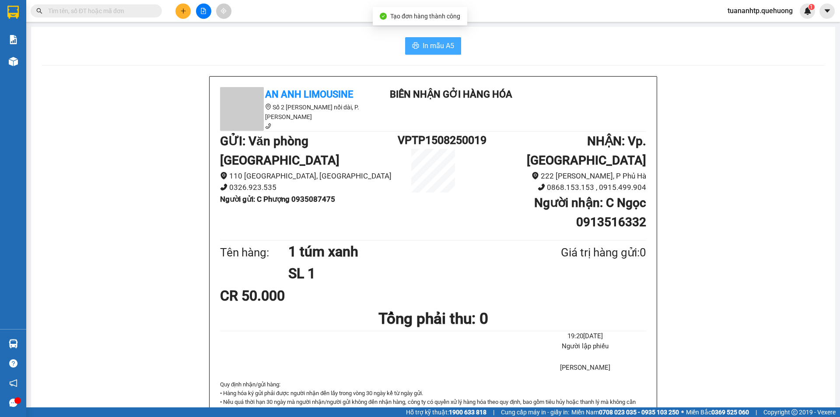
click at [439, 52] on button "In mẫu A5" at bounding box center [433, 45] width 56 height 17
click at [183, 9] on icon "plus" at bounding box center [183, 10] width 0 height 5
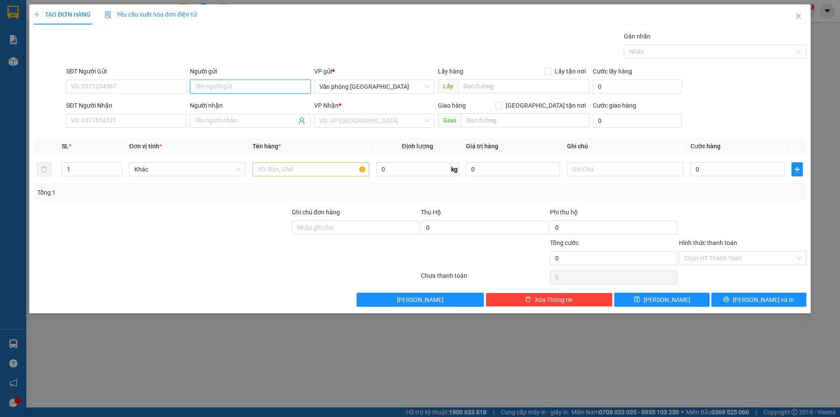
click at [261, 88] on input "Người gửi" at bounding box center [250, 87] width 120 height 14
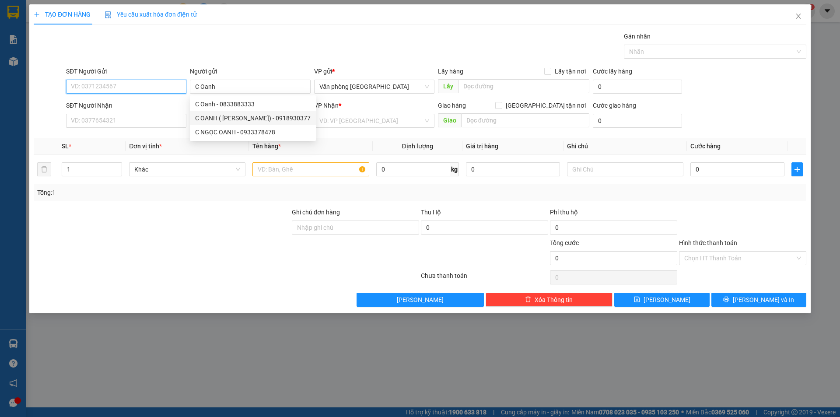
click at [163, 90] on input "SĐT Người Gửi" at bounding box center [126, 87] width 120 height 14
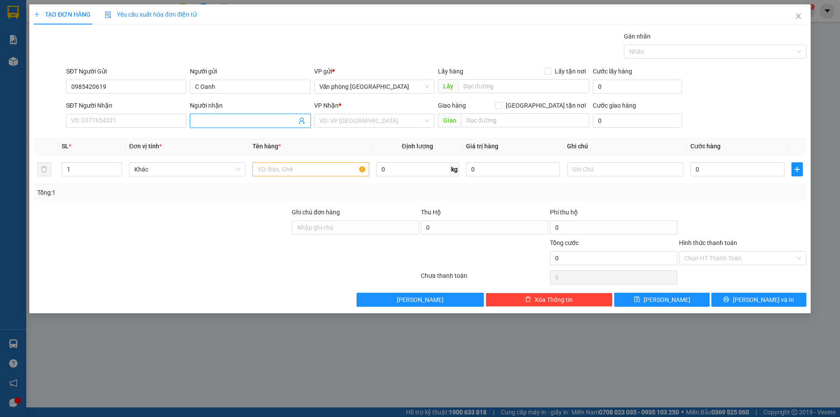
click at [223, 117] on input "Người nhận" at bounding box center [245, 121] width 101 height 10
click at [106, 120] on input "SĐT Người Nhận" at bounding box center [126, 121] width 120 height 14
click at [392, 125] on input "search" at bounding box center [371, 120] width 104 height 13
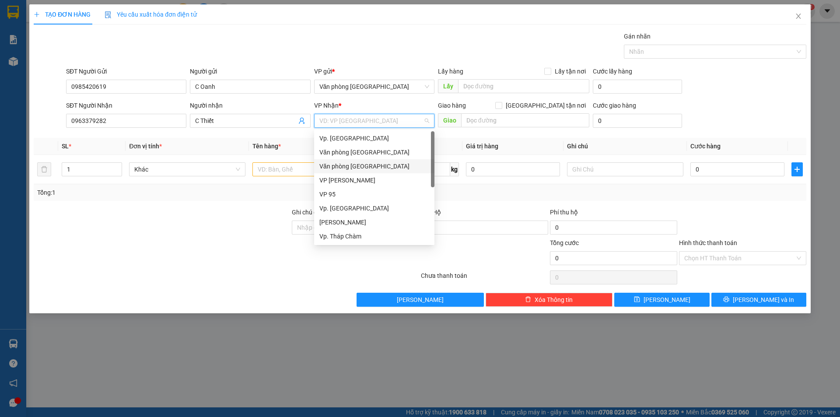
scroll to position [70, 0]
click at [361, 208] on div "BX. [GEOGRAPHIC_DATA]" at bounding box center [374, 208] width 110 height 10
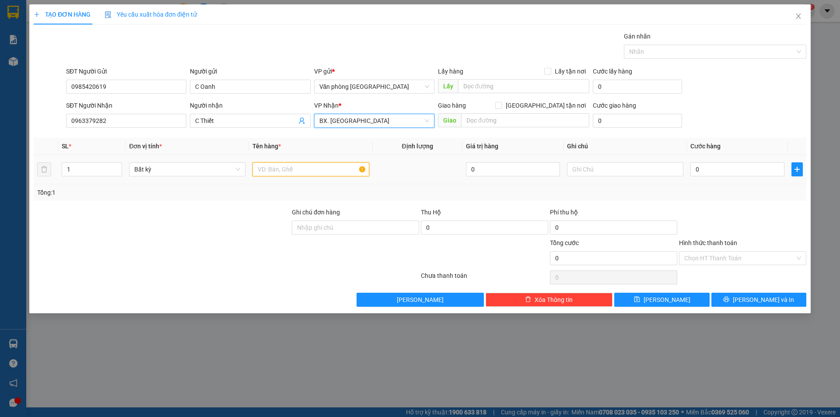
click at [315, 167] on input "text" at bounding box center [310, 169] width 116 height 14
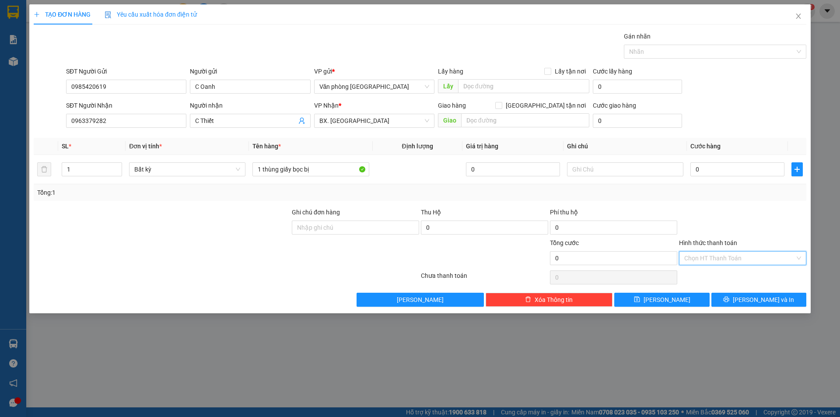
click at [748, 261] on input "Hình thức thanh toán" at bounding box center [739, 257] width 111 height 13
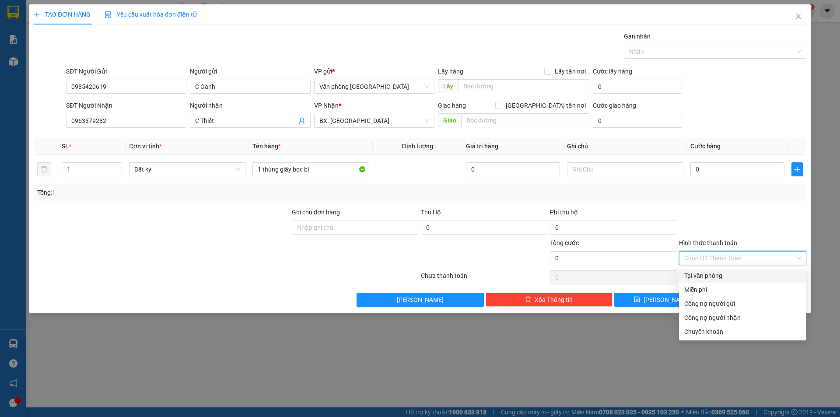
click at [735, 276] on div "Tại văn phòng" at bounding box center [742, 276] width 117 height 10
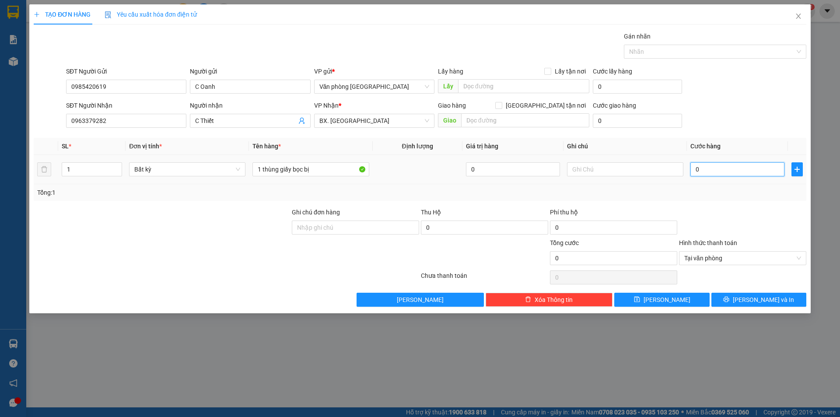
click at [707, 169] on input "0" at bounding box center [737, 169] width 94 height 14
click at [765, 299] on span "[PERSON_NAME] và In" at bounding box center [762, 300] width 61 height 10
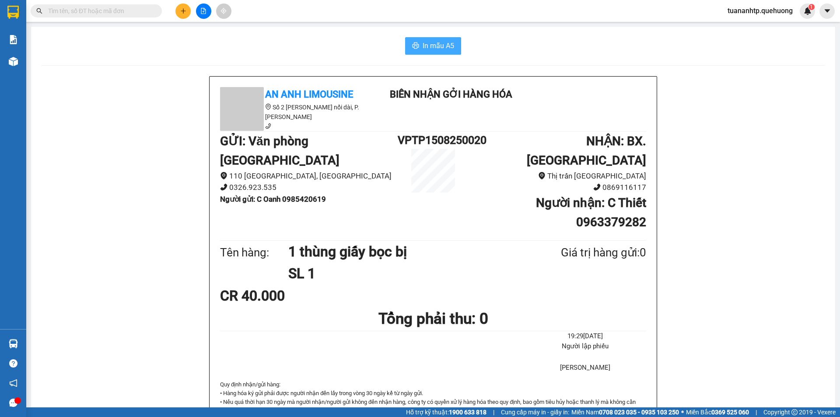
click at [439, 45] on span "In mẫu A5" at bounding box center [437, 45] width 31 height 11
